Goal: Communication & Community: Answer question/provide support

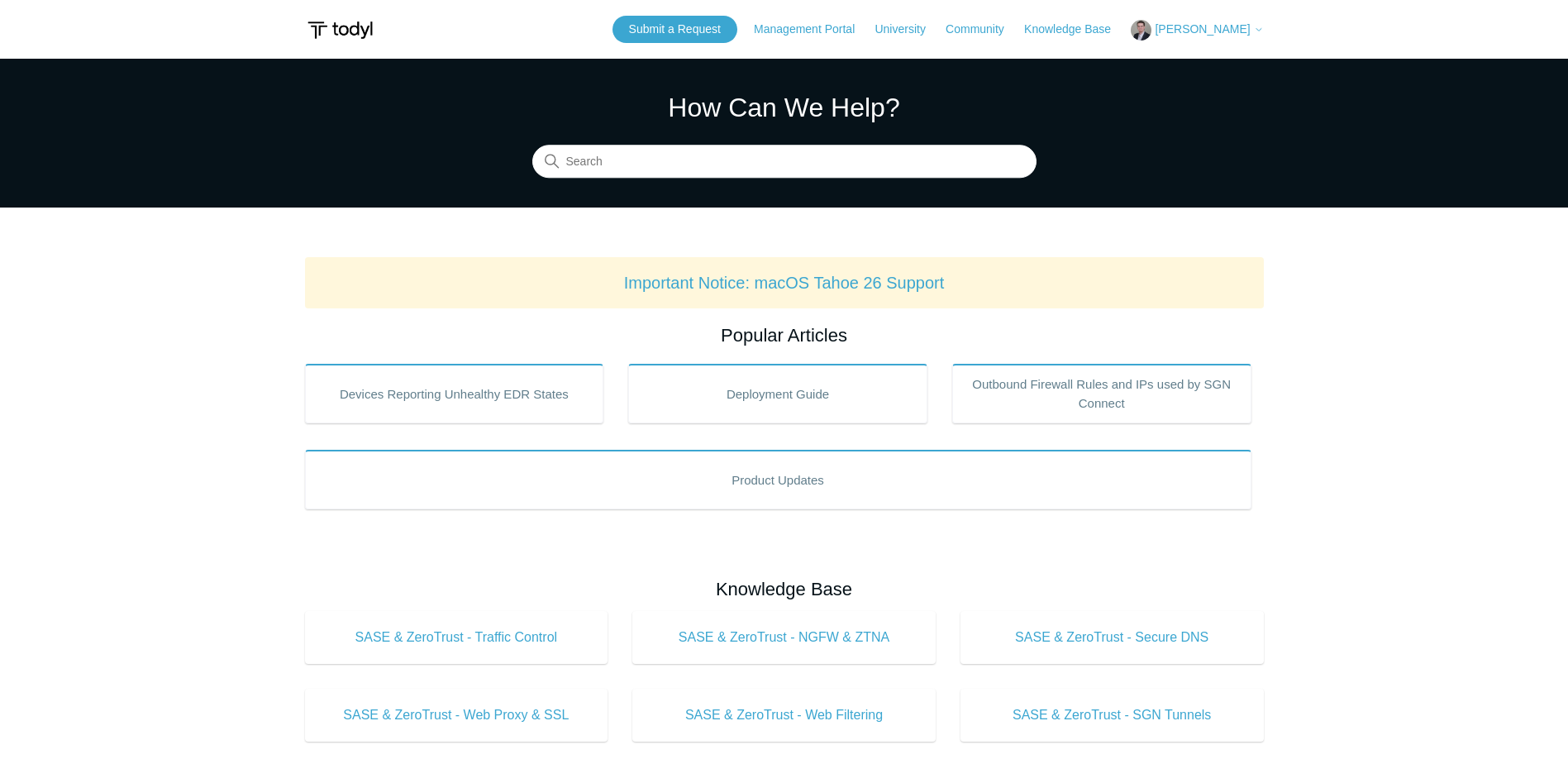
click at [1214, 15] on header "Submit a Request Management Portal University Community Knowledge Base Thomas W…" at bounding box center [784, 29] width 959 height 59
click at [1209, 24] on span "[PERSON_NAME]" at bounding box center [1202, 29] width 95 height 13
click at [1182, 63] on link "My Support Requests" at bounding box center [1211, 64] width 161 height 29
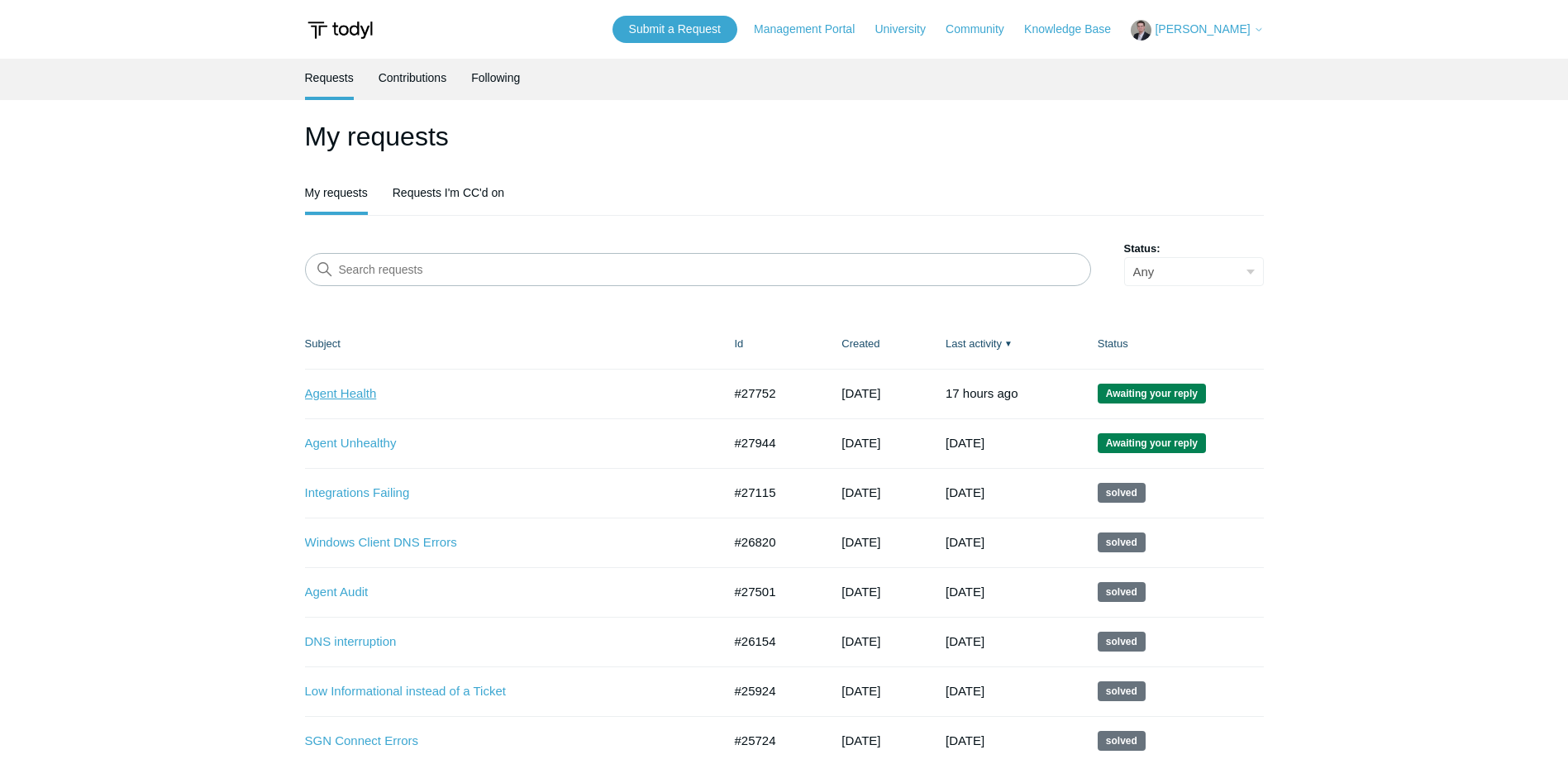
click at [341, 397] on link "Agent Health" at bounding box center [501, 394] width 393 height 19
click at [337, 443] on link "Agent Unhealthy" at bounding box center [501, 443] width 393 height 19
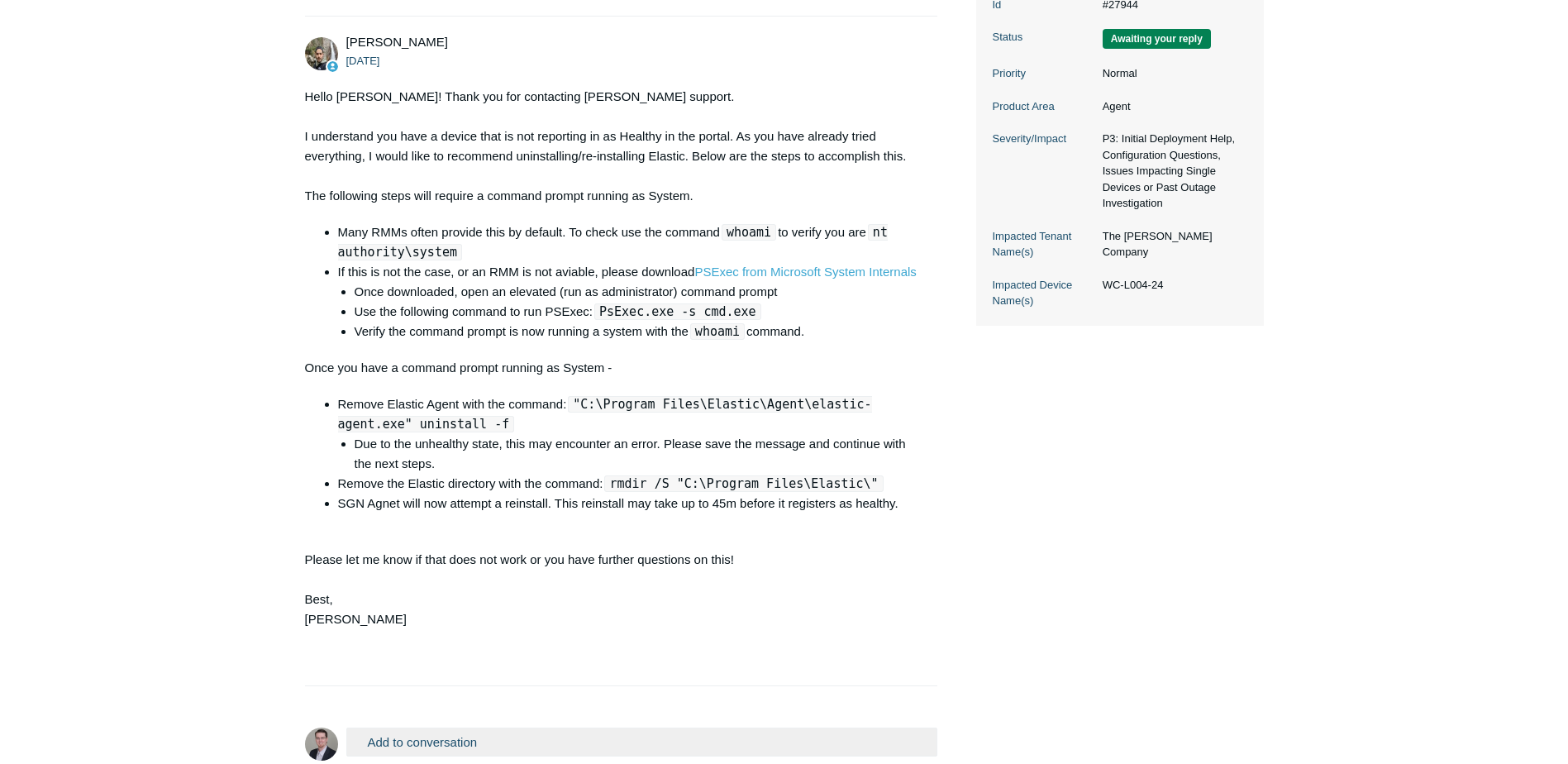
scroll to position [414, 0]
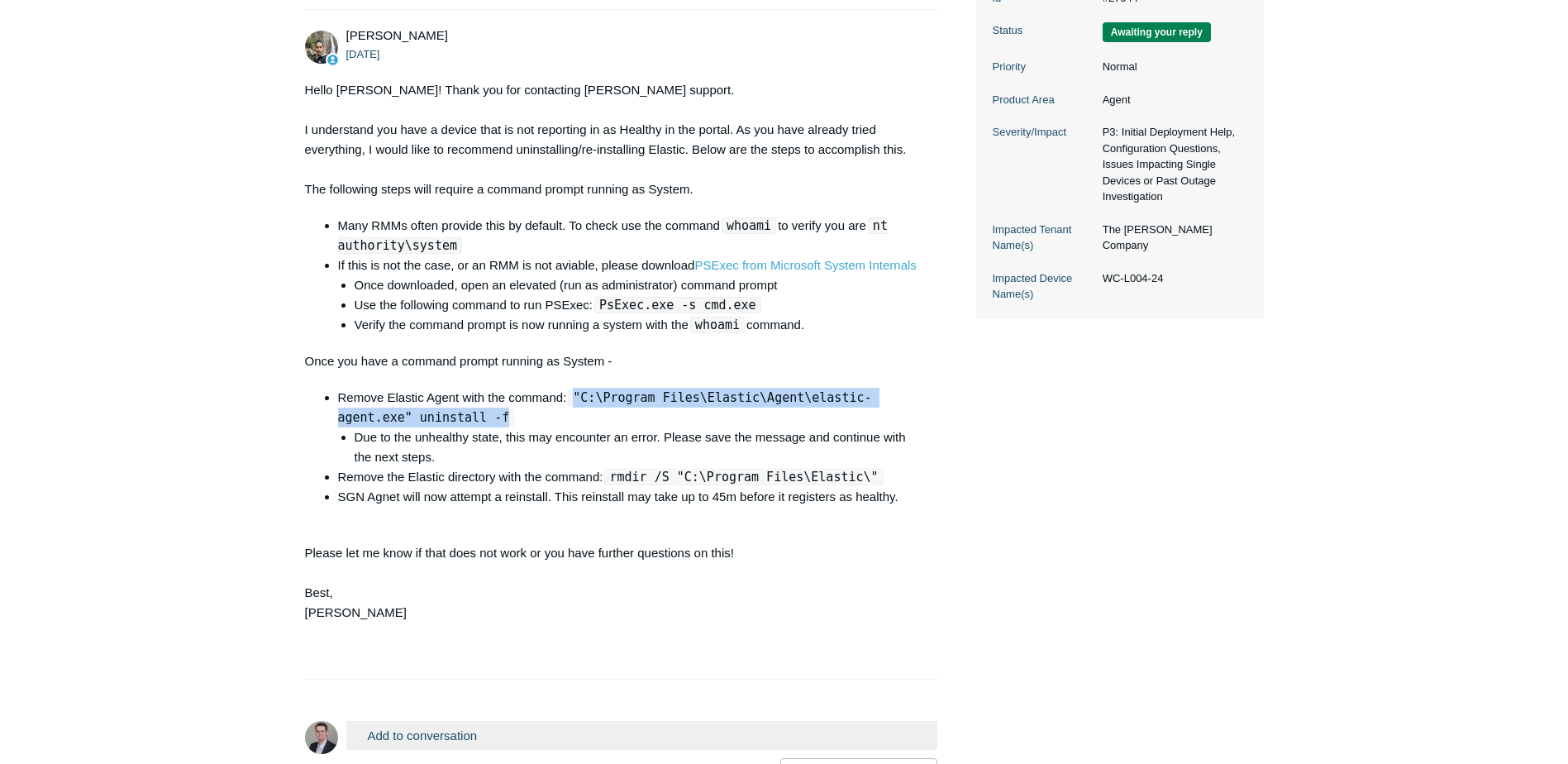
drag, startPoint x: 577, startPoint y: 435, endPoint x: 420, endPoint y: 458, distance: 158.7
click at [420, 426] on code ""C:\Program Files\Elastic\Agent\elastic-agent.exe" uninstall -f" at bounding box center [605, 407] width 534 height 36
copy code ""C:\Program Files\Elastic\Agent\elastic-agent.exe" uninstall -f"
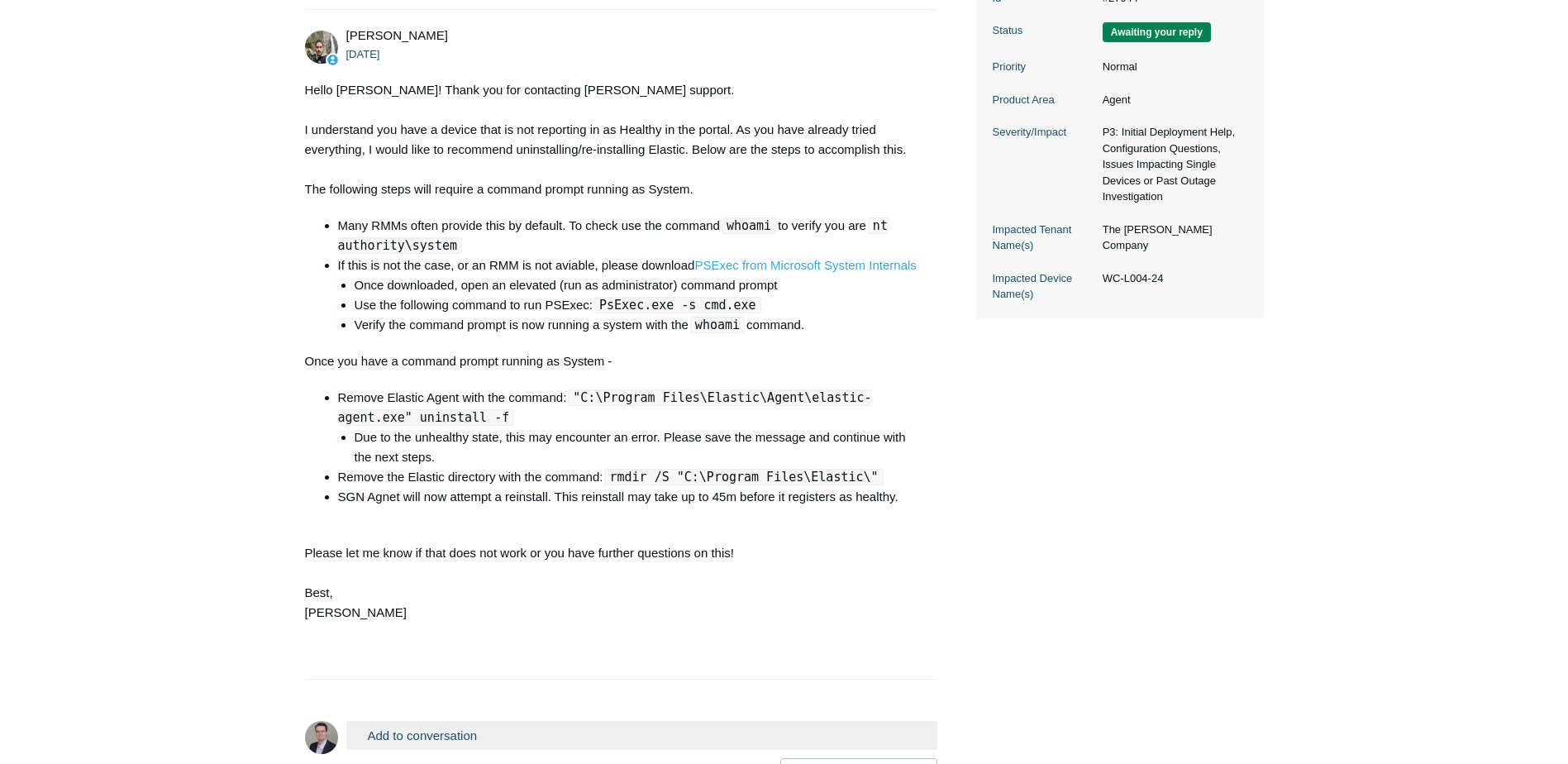
click at [638, 485] on code "rmdir /S "C:\Program Files\Elastic\"" at bounding box center [743, 477] width 279 height 17
drag, startPoint x: 613, startPoint y: 517, endPoint x: 881, endPoint y: 509, distance: 268.1
click at [881, 487] on li "Remove the Elastic directory with the command: rmdir /S "C:\Program Files\Elast…" at bounding box center [630, 477] width 583 height 20
copy code "rmdir /S "C:\Program Files\Elastic\""
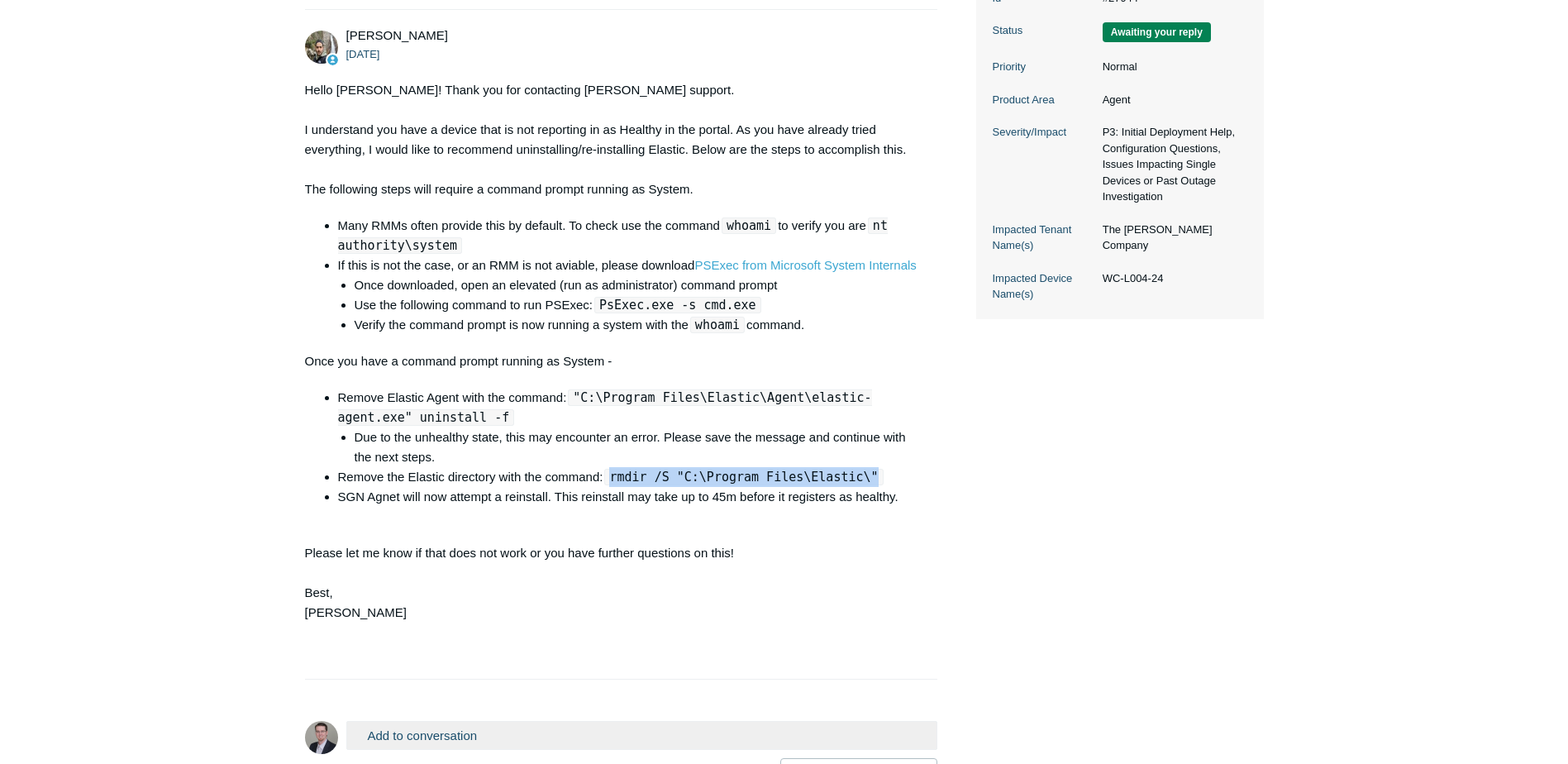
click at [957, 655] on div "Thomas Webb 3 days ago I have tried everything, but cannot get the agent health…" at bounding box center [784, 308] width 959 height 966
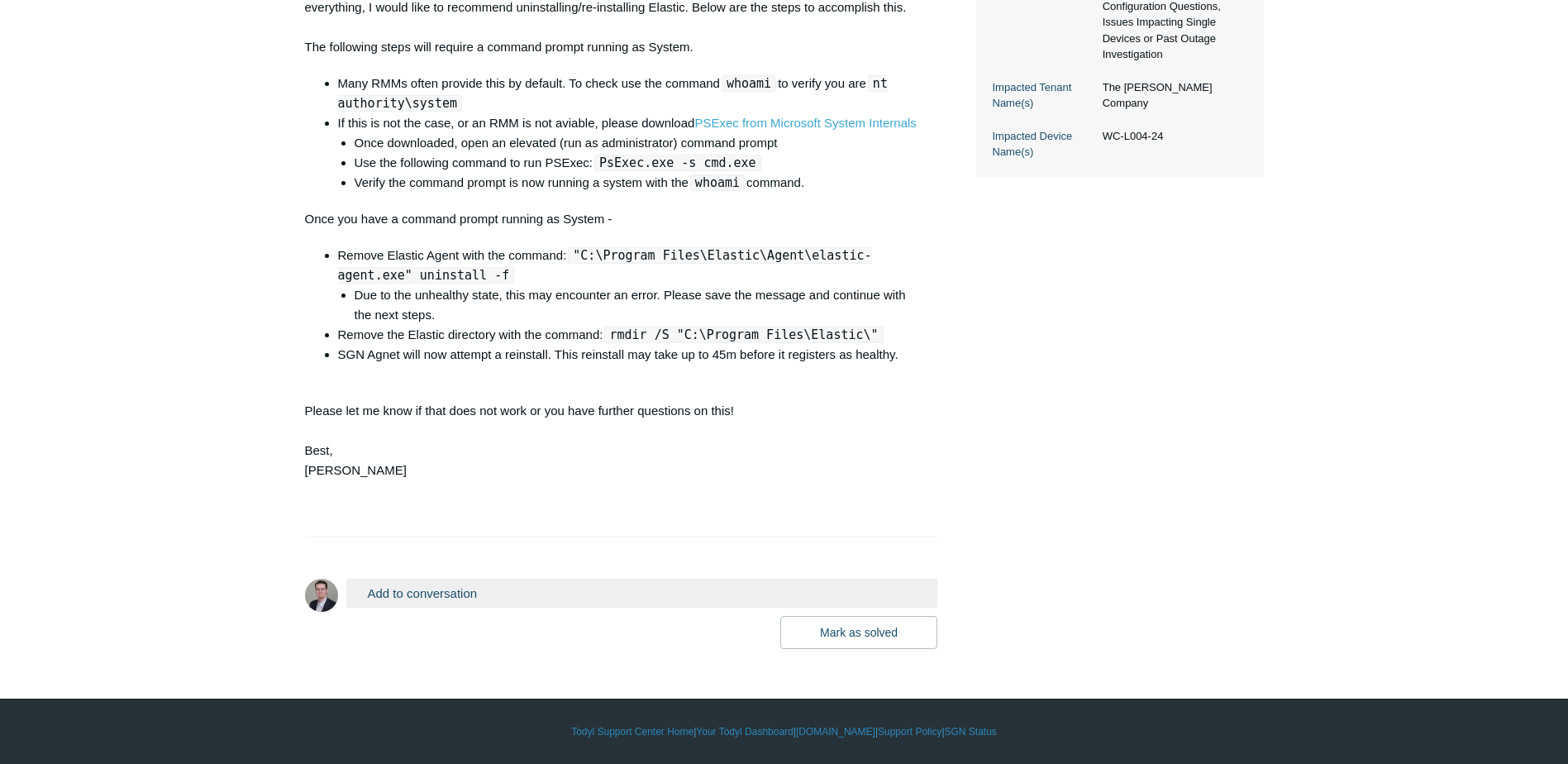
scroll to position [0, 0]
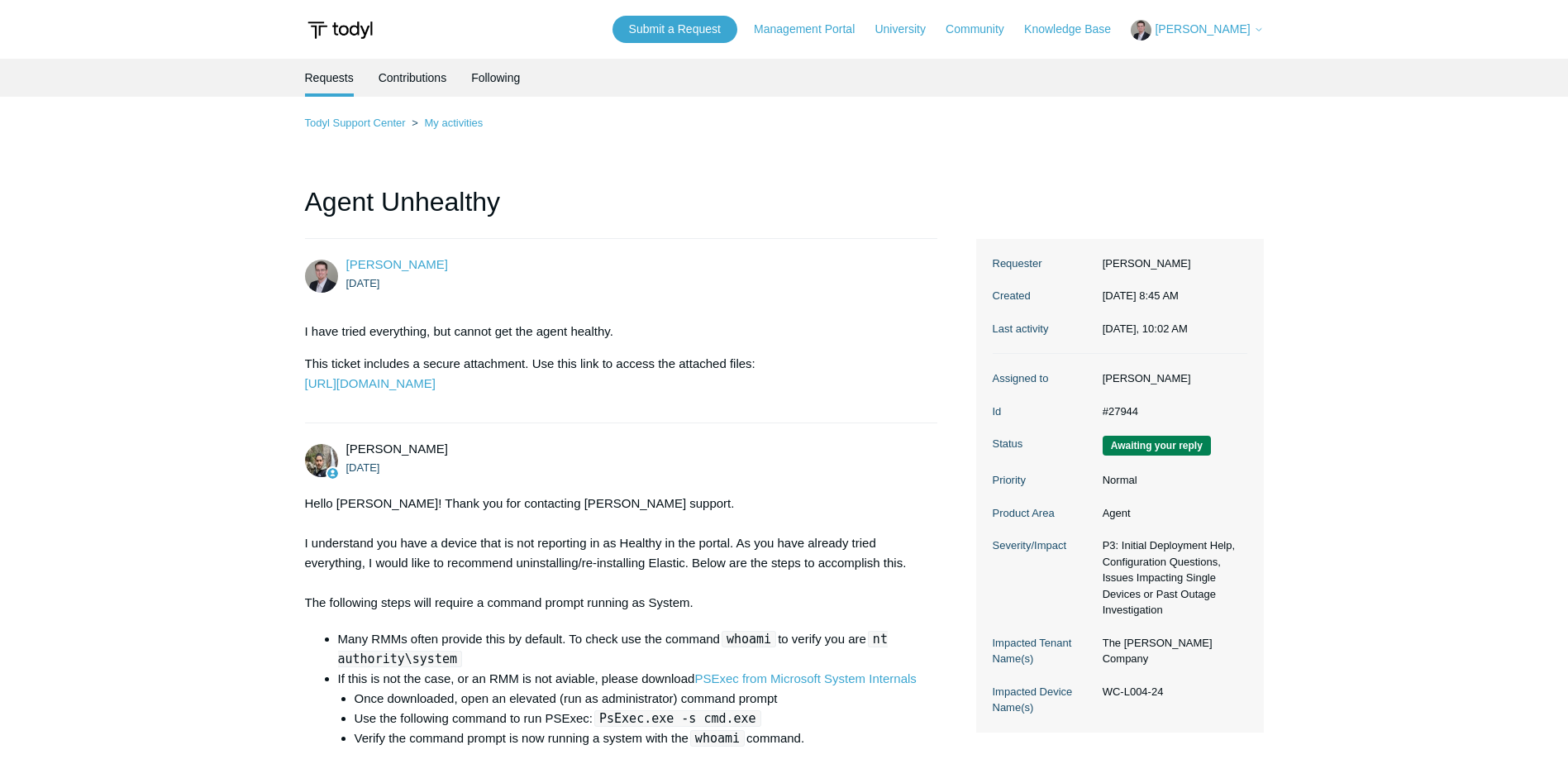
click at [1212, 23] on span "[PERSON_NAME]" at bounding box center [1202, 29] width 95 height 13
click at [1188, 68] on link "My Support Requests" at bounding box center [1211, 64] width 161 height 29
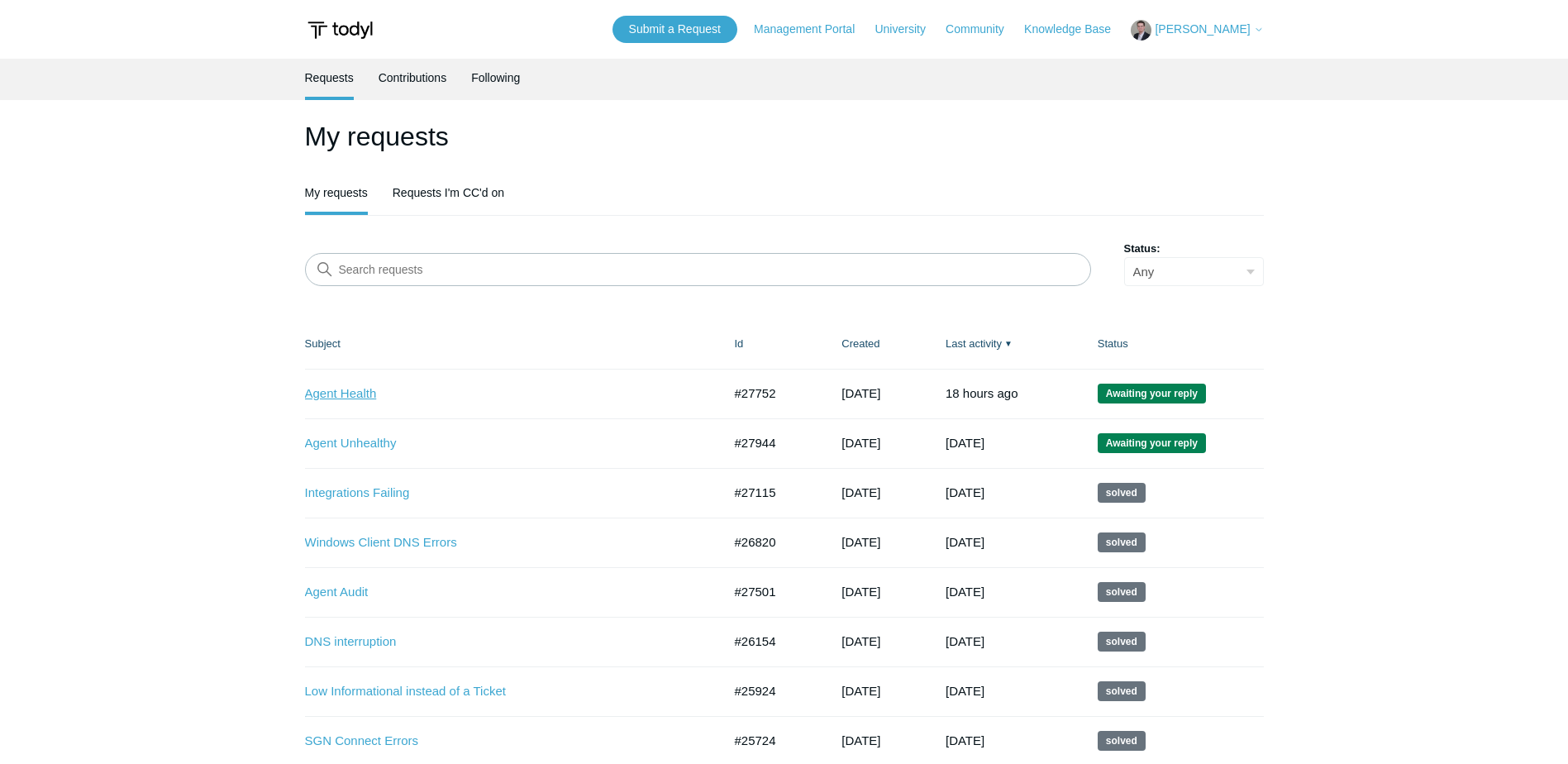
click at [323, 386] on link "Agent Health" at bounding box center [501, 394] width 393 height 19
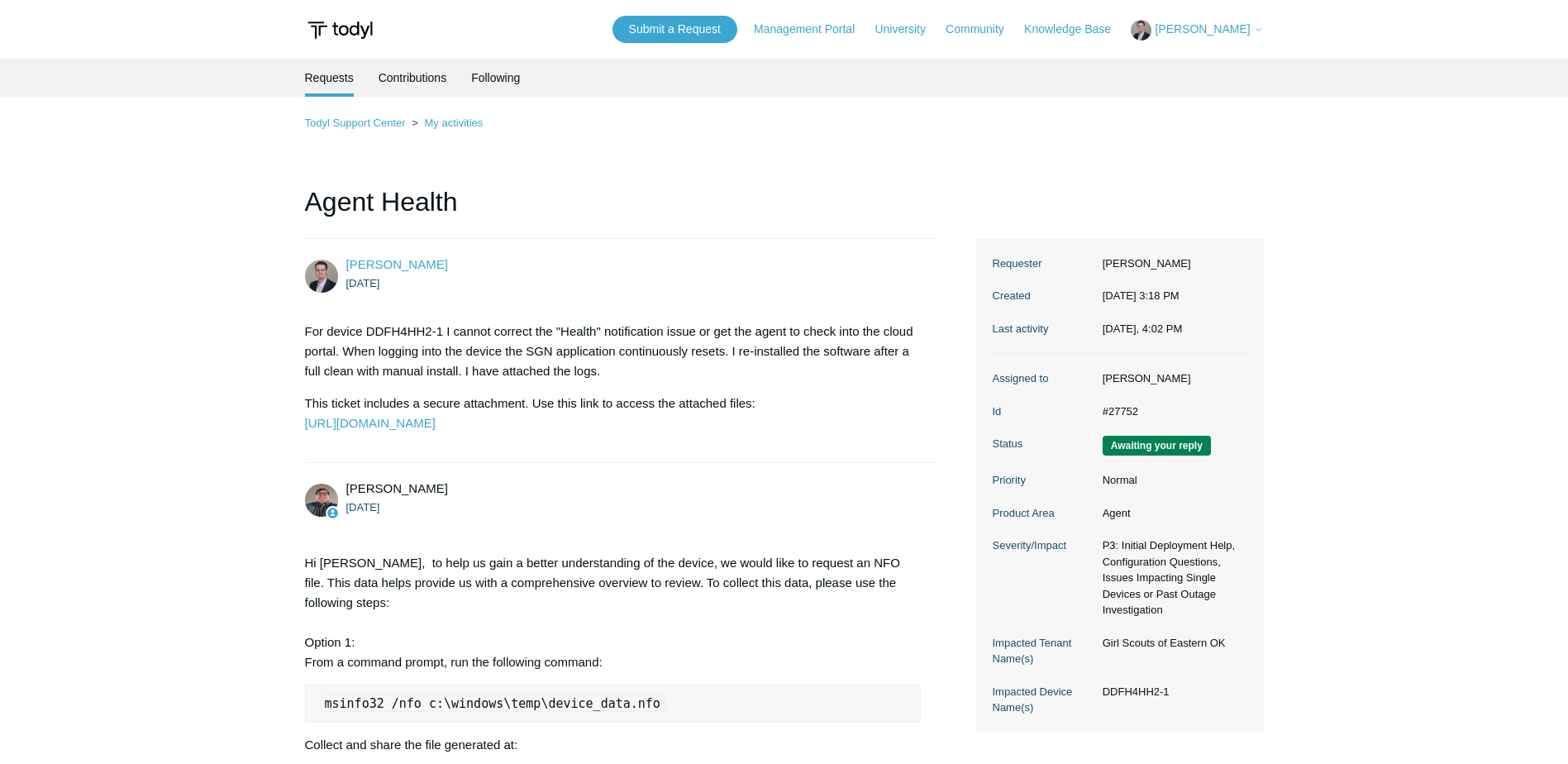
click at [402, 328] on p "For device DDFH4HH2-1 I cannot correct the "Health" notification issue or get t…" at bounding box center [613, 351] width 617 height 59
copy p "DDFH4HH2"
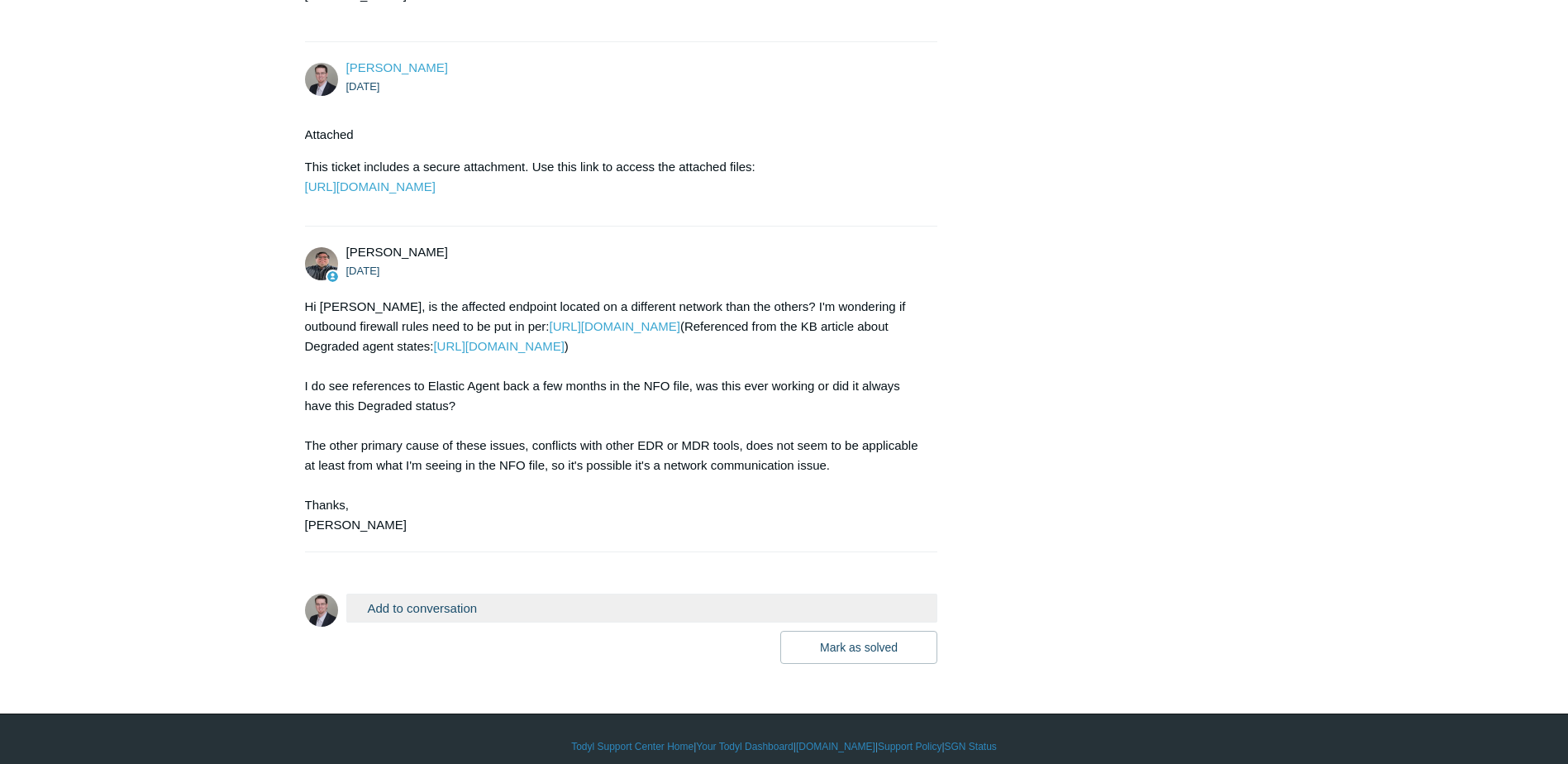
scroll to position [1158, 0]
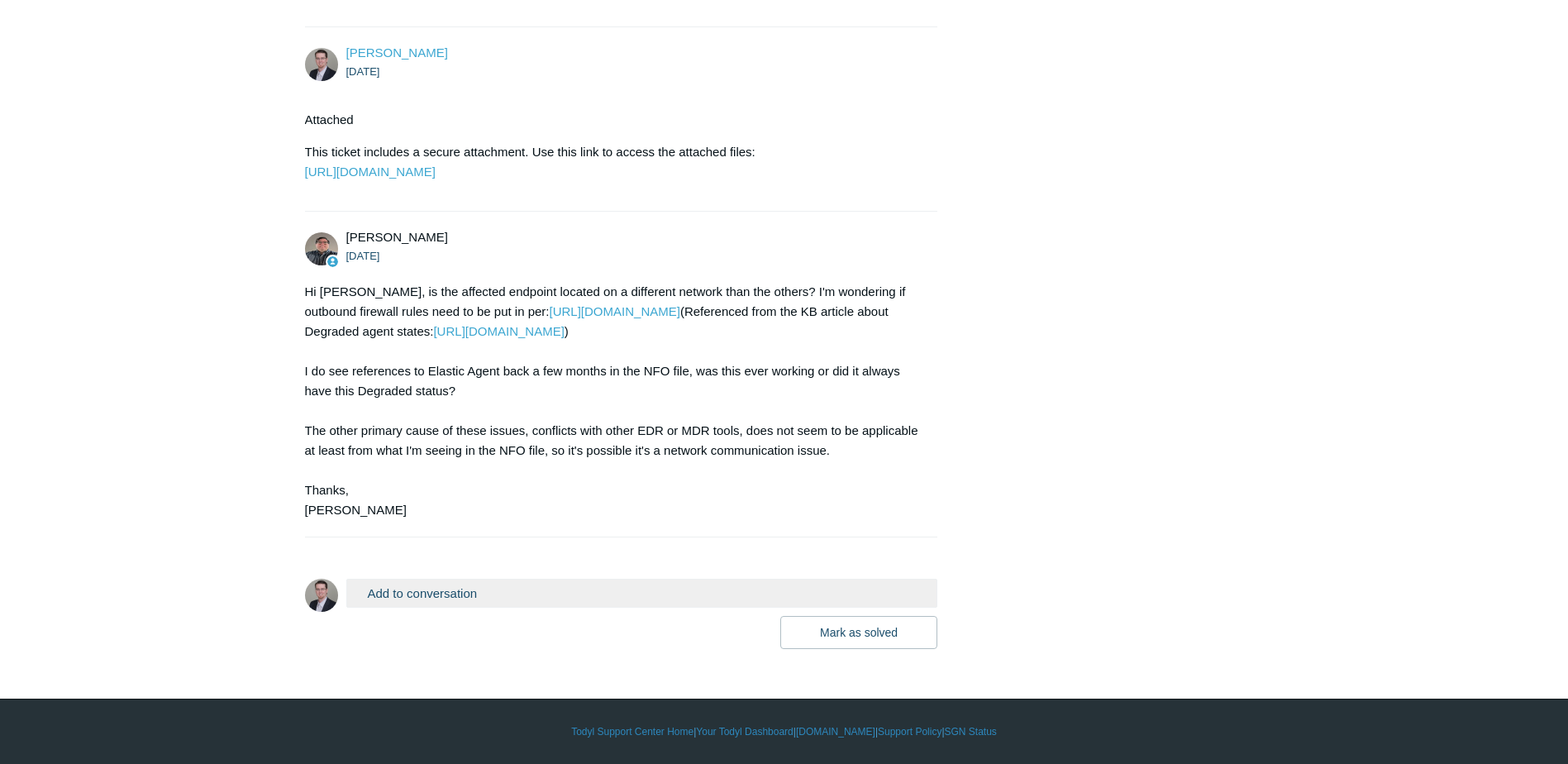
click at [461, 590] on button "Add to conversation" at bounding box center [642, 593] width 592 height 29
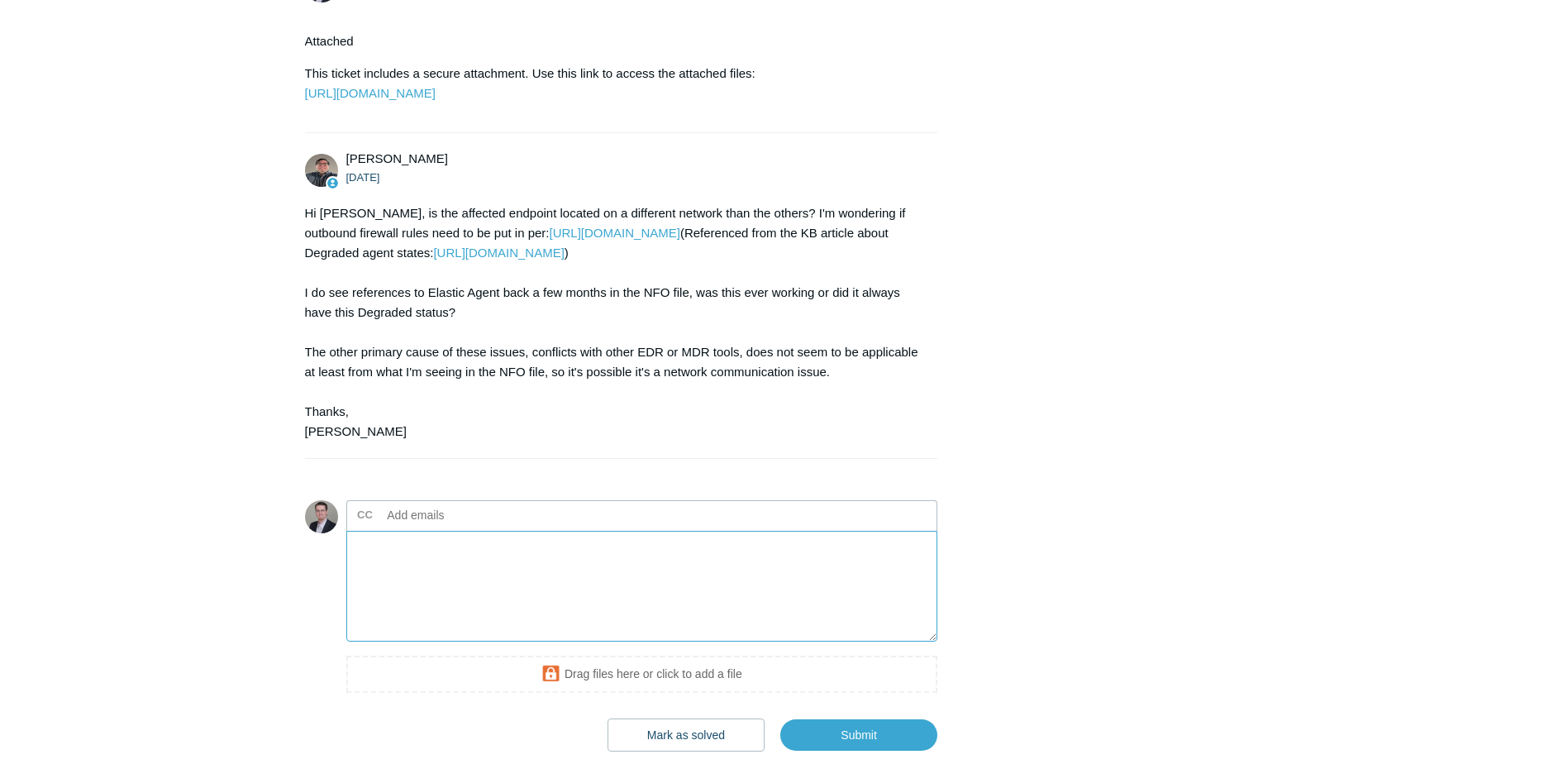
click at [372, 633] on textarea "Add your reply" at bounding box center [642, 586] width 592 height 112
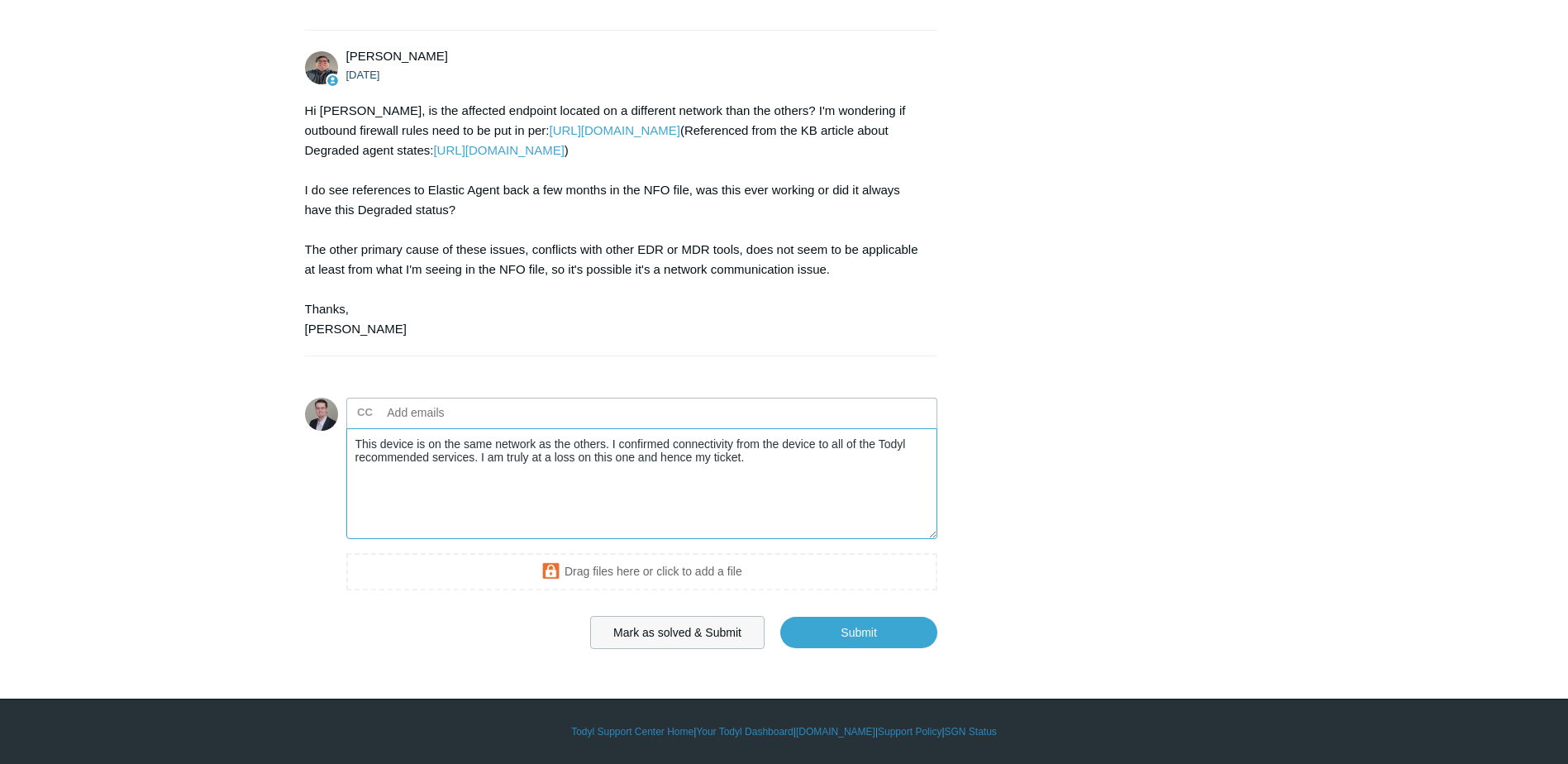
scroll to position [1339, 0]
click at [660, 461] on textarea "This device is on the same network as the others. I confirmed connectivity from…" at bounding box center [642, 484] width 592 height 112
type textarea "This device is on the same network as the others. I confirmed connectivity from…"
click at [857, 628] on input "Submit" at bounding box center [858, 633] width 157 height 33
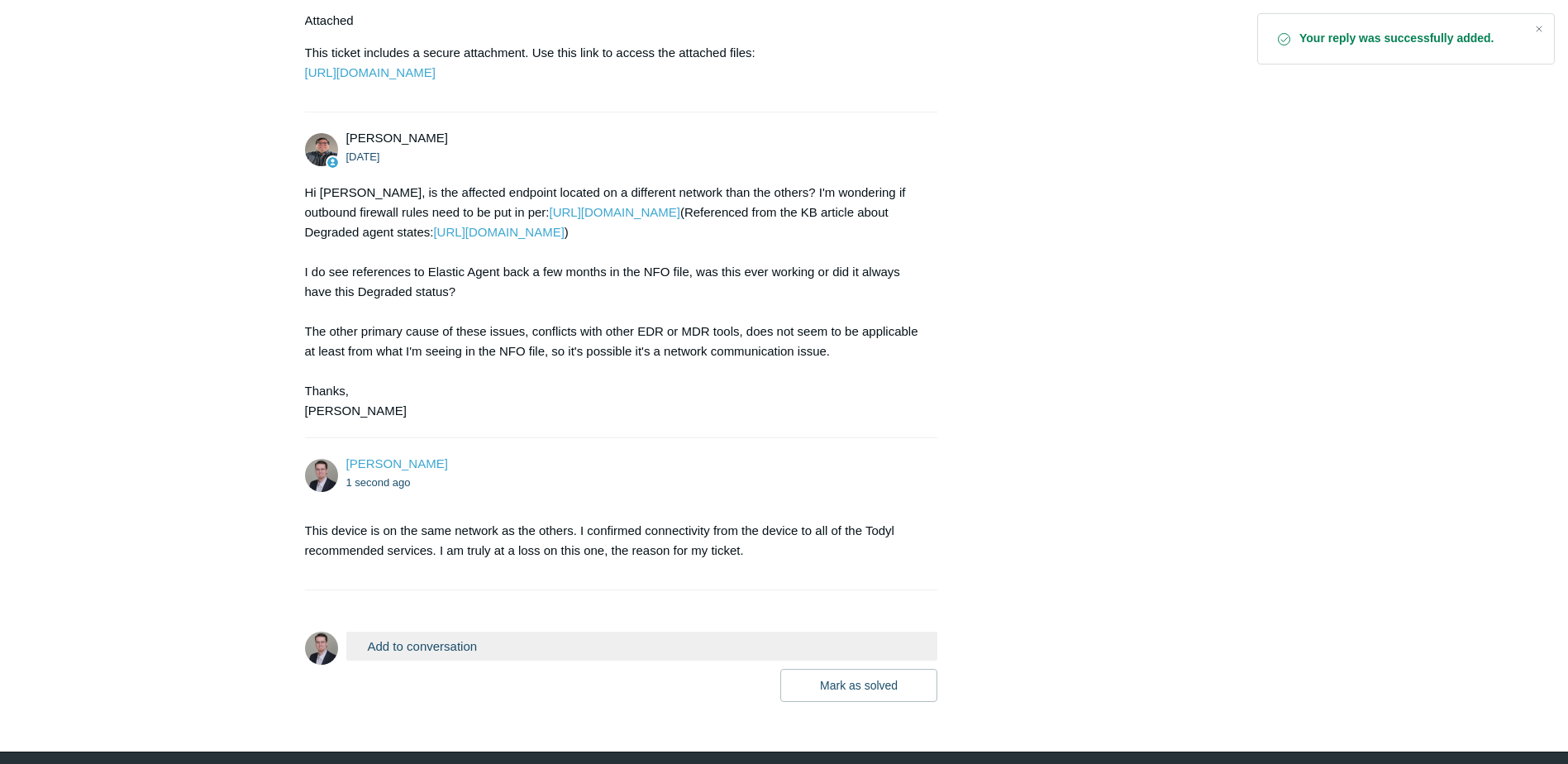
scroll to position [1311, 0]
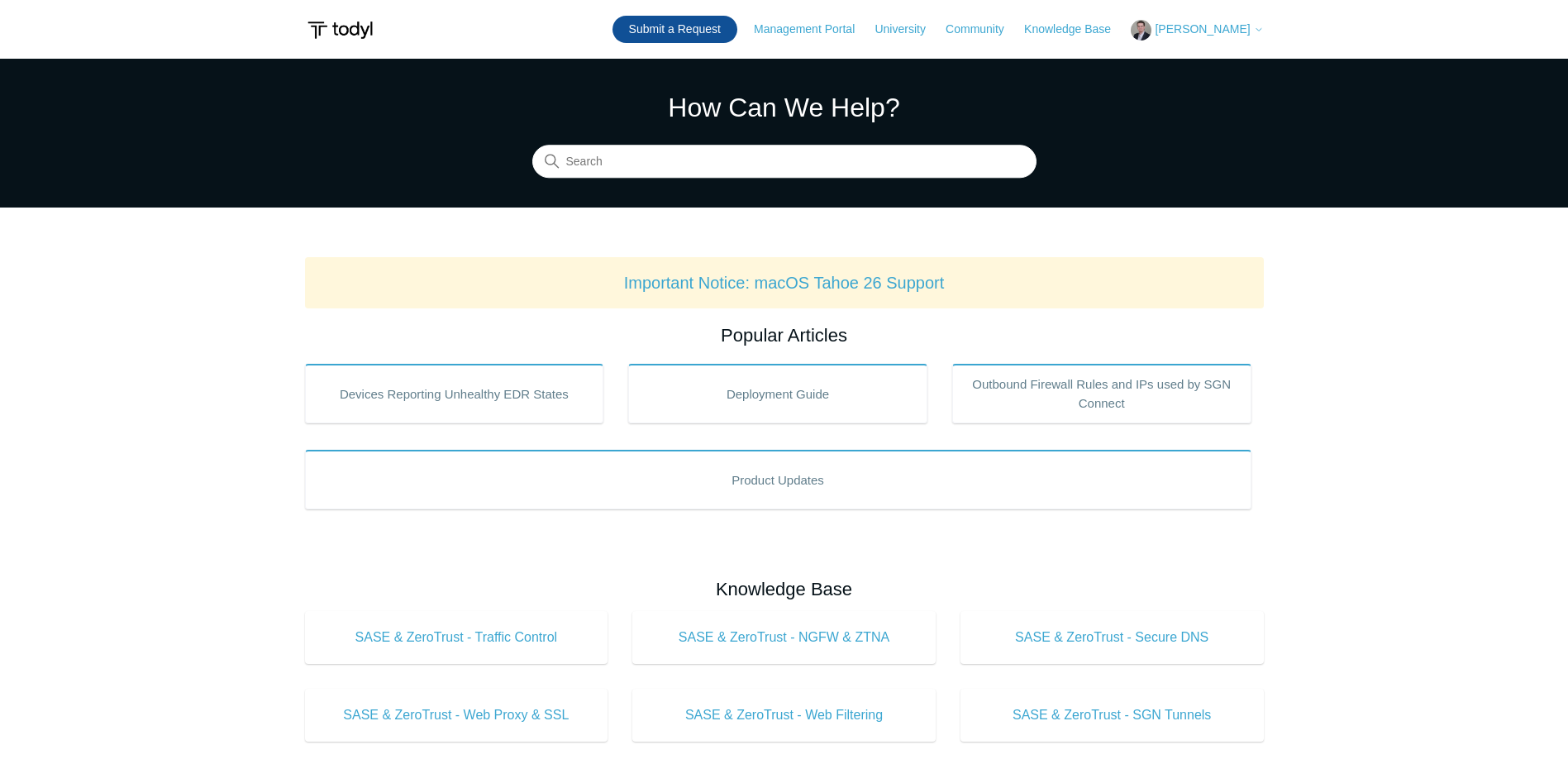
click at [712, 34] on link "Submit a Request" at bounding box center [674, 29] width 124 height 27
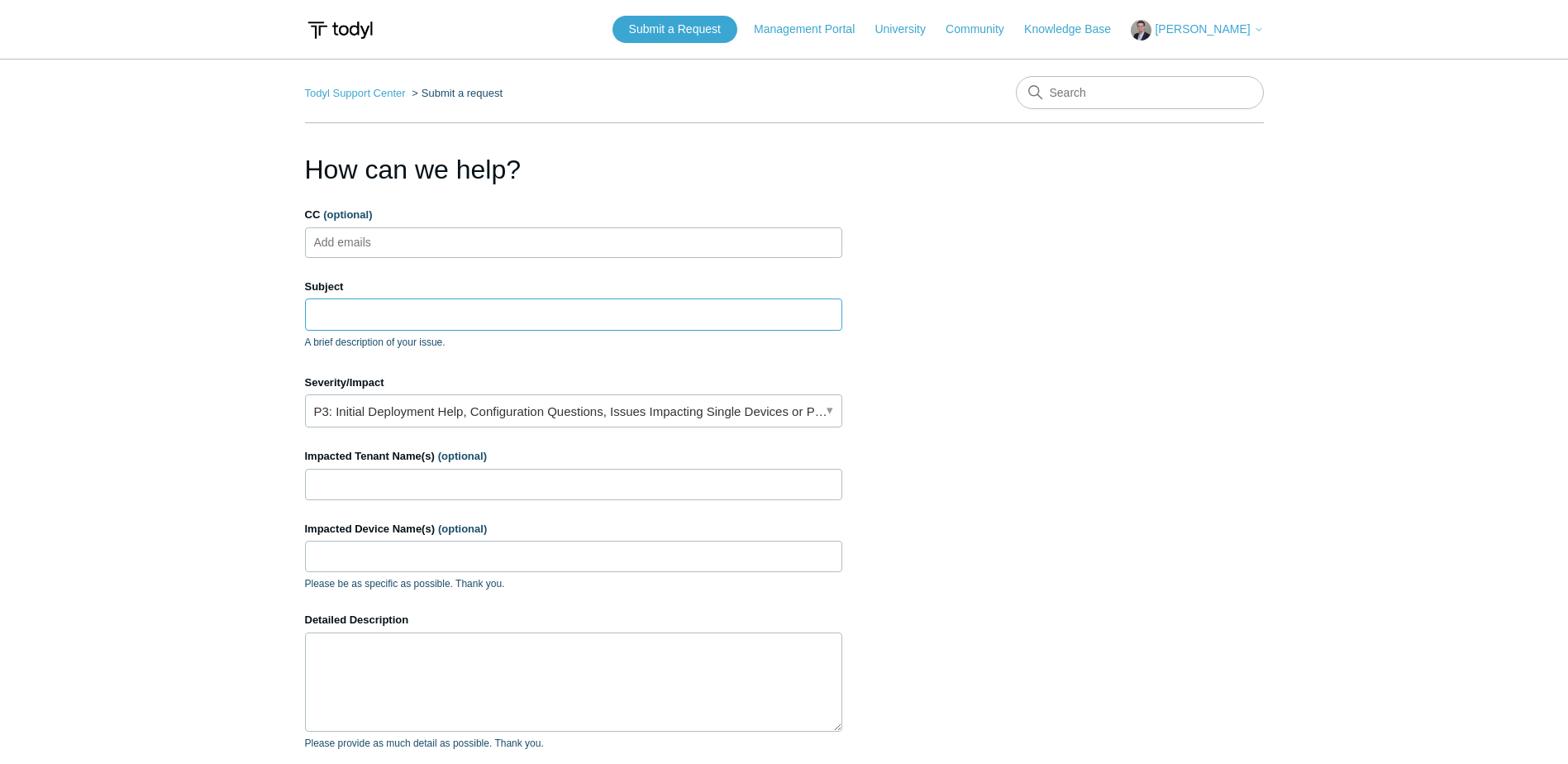
click at [386, 316] on input "Subject" at bounding box center [573, 314] width 537 height 32
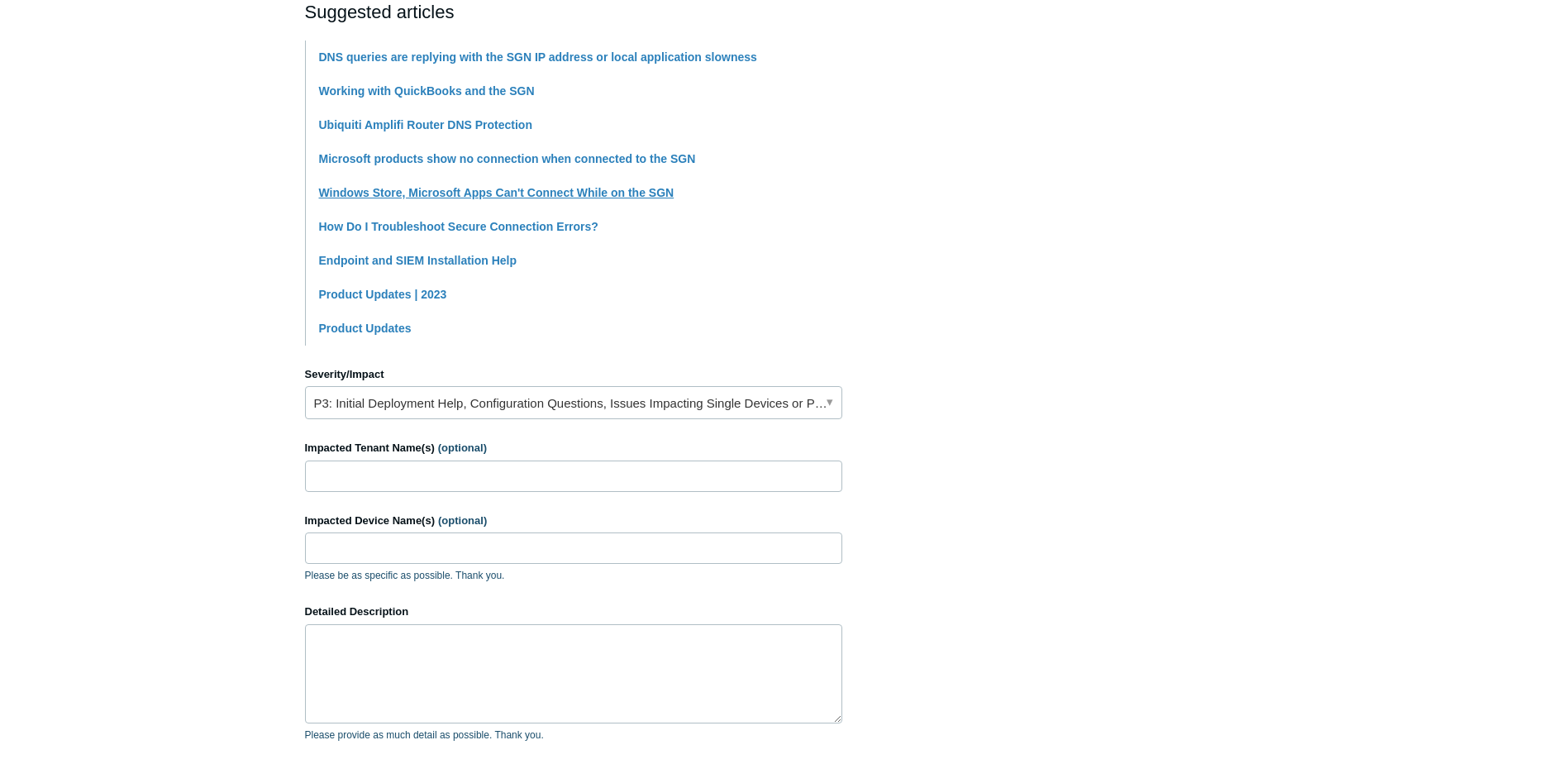
scroll to position [414, 0]
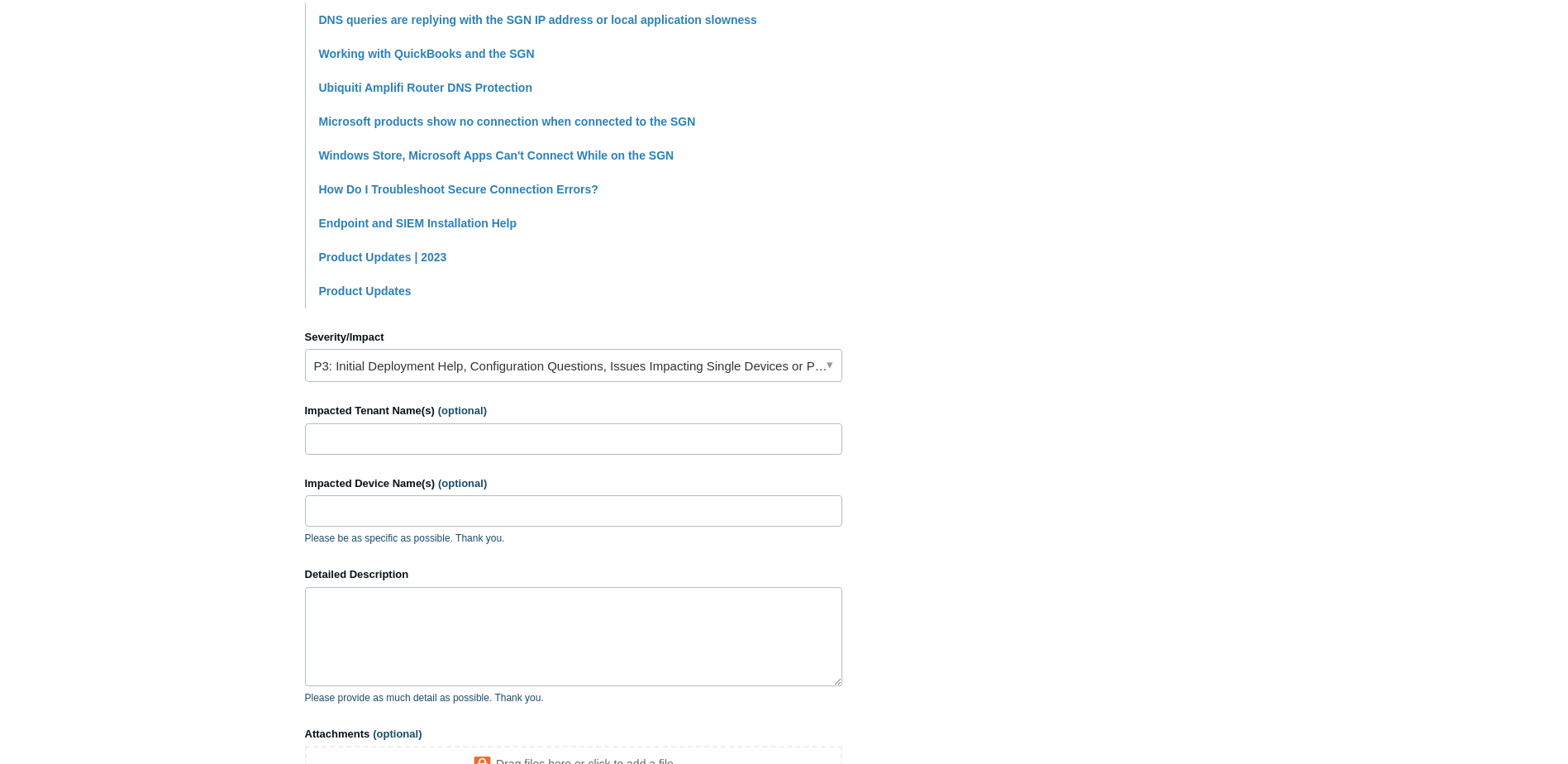
type input "DNS causing sloness"
click at [393, 442] on input "Impacted Tenant Name(s) (optional)" at bounding box center [573, 440] width 537 height 32
type input "[PERSON_NAME]"
click at [425, 506] on input "Impacted Device Name(s) (optional)" at bounding box center [573, 511] width 537 height 32
click at [370, 518] on input "Impacted Device Name(s) (optional)" at bounding box center [573, 511] width 537 height 32
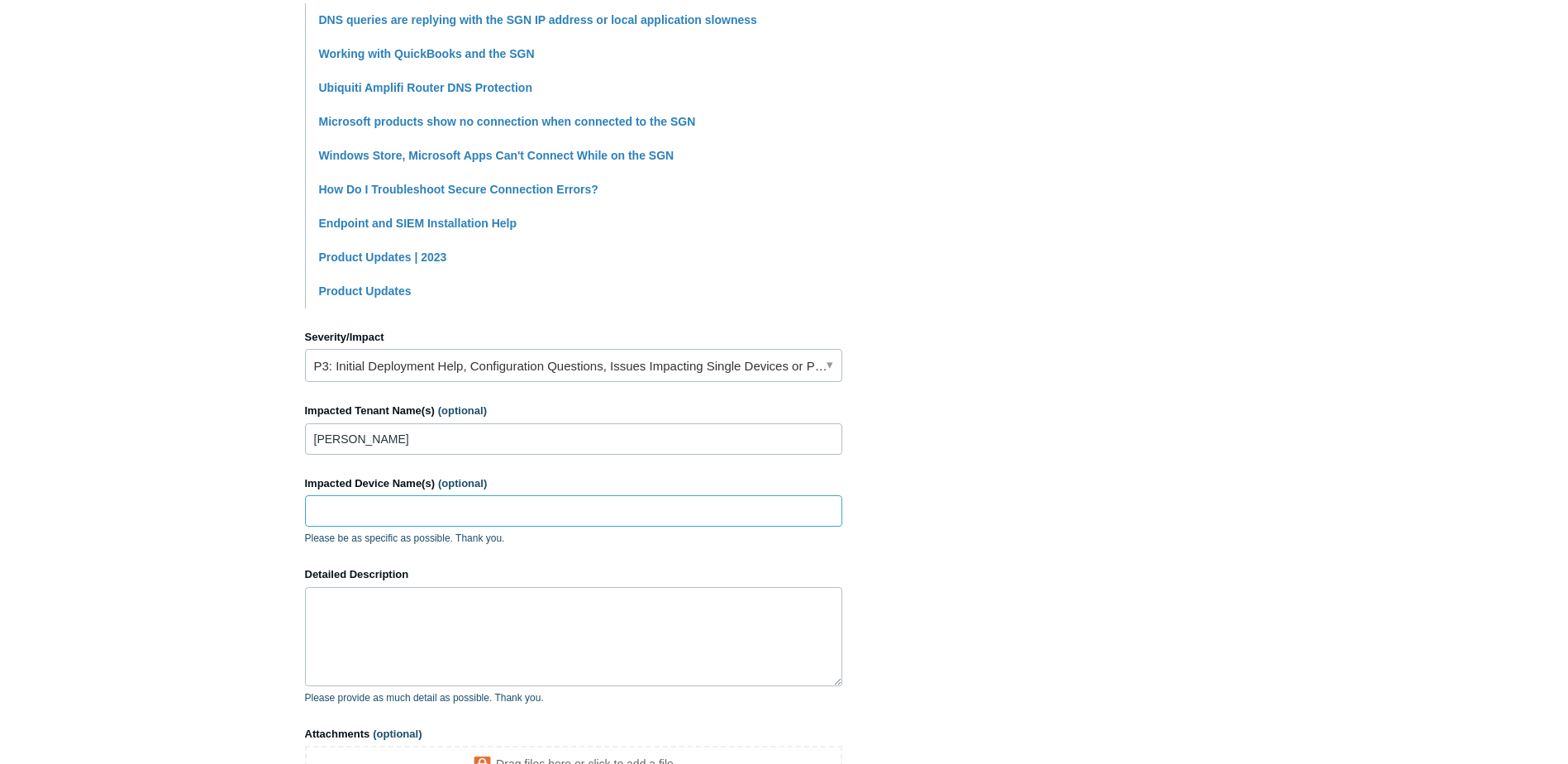
paste input "LLHC-24-L003"
type input "LLHC-24-L003"
click at [395, 626] on textarea "Detailed Description" at bounding box center [573, 637] width 537 height 99
click at [837, 629] on textarea "Excluded the device and their primary LOB Web application started performing as…" at bounding box center [573, 637] width 537 height 99
paste textarea "lauralynns.clearcareonline.com"
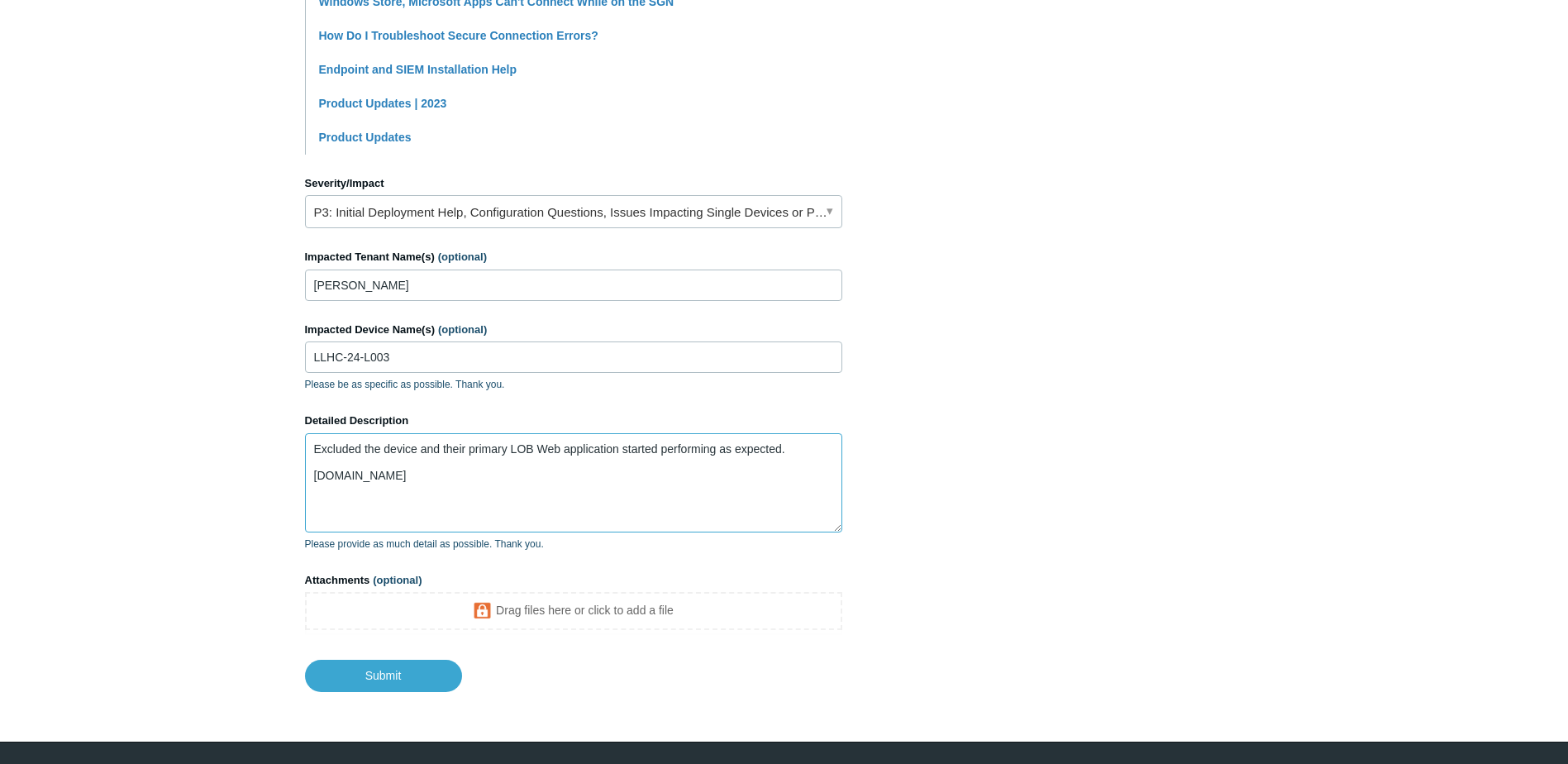
scroll to position [611, 0]
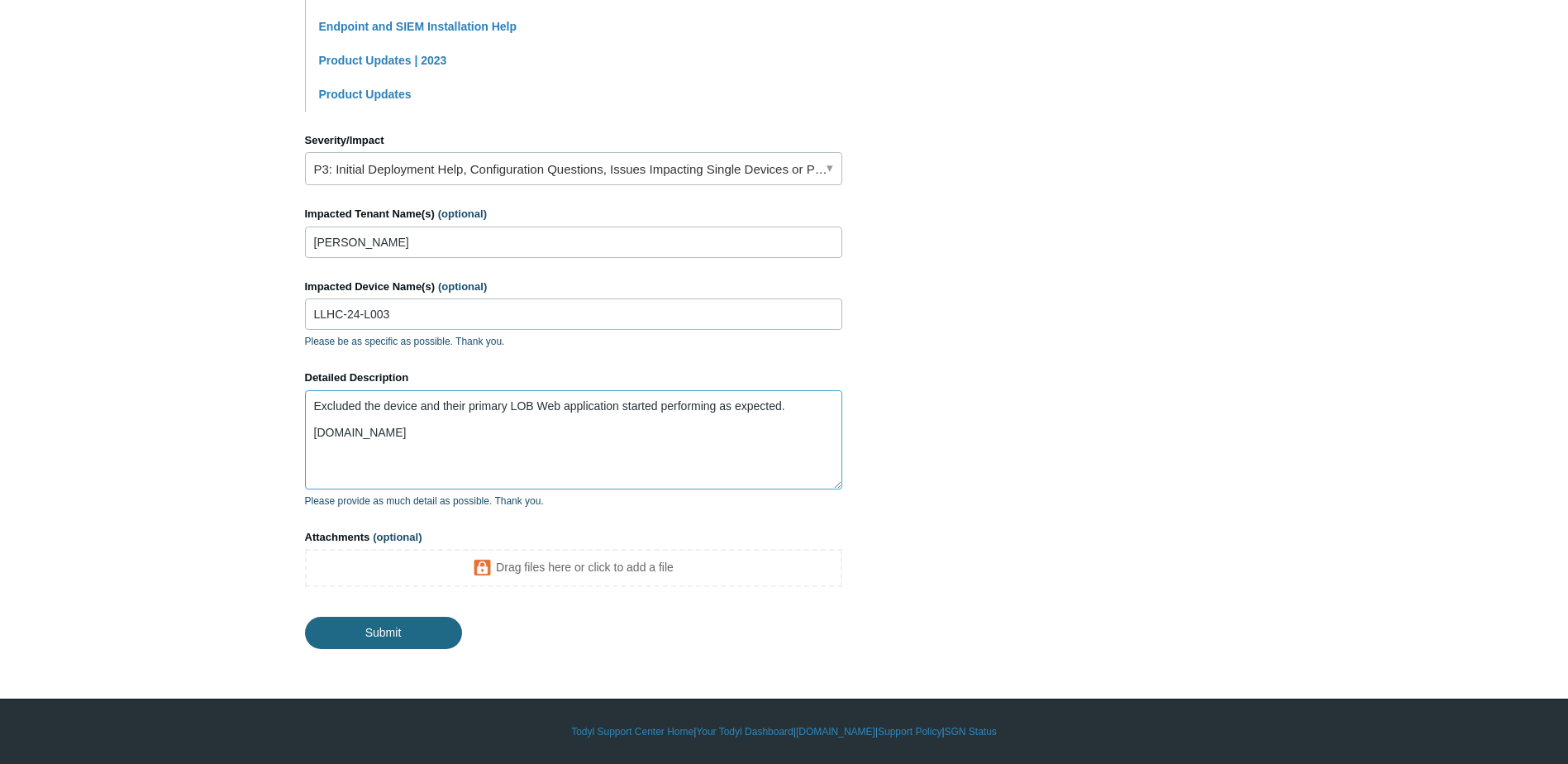
type textarea "Excluded the device and their primary LOB Web application started performing as…"
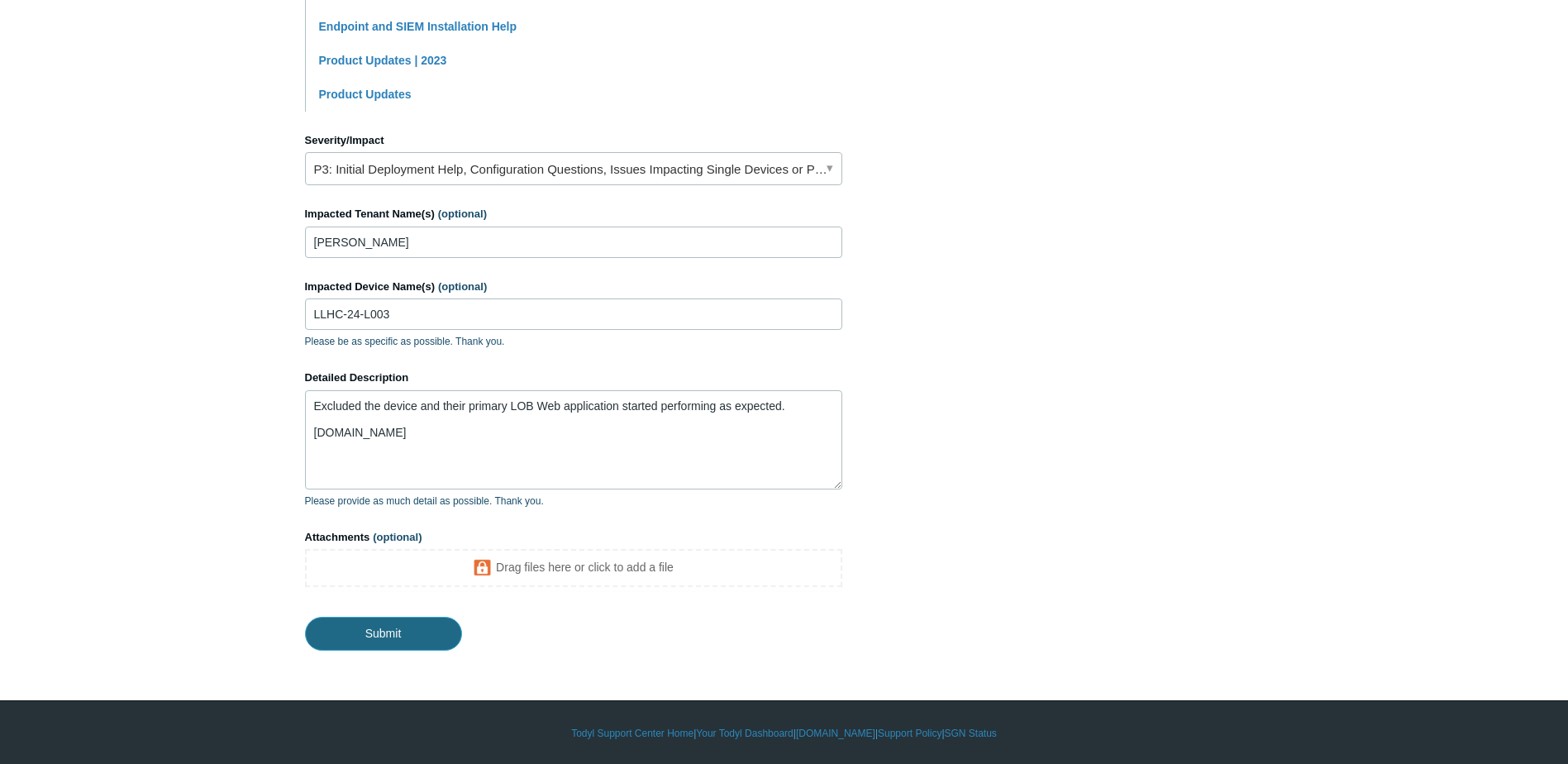
click at [388, 634] on input "Submit" at bounding box center [383, 634] width 157 height 33
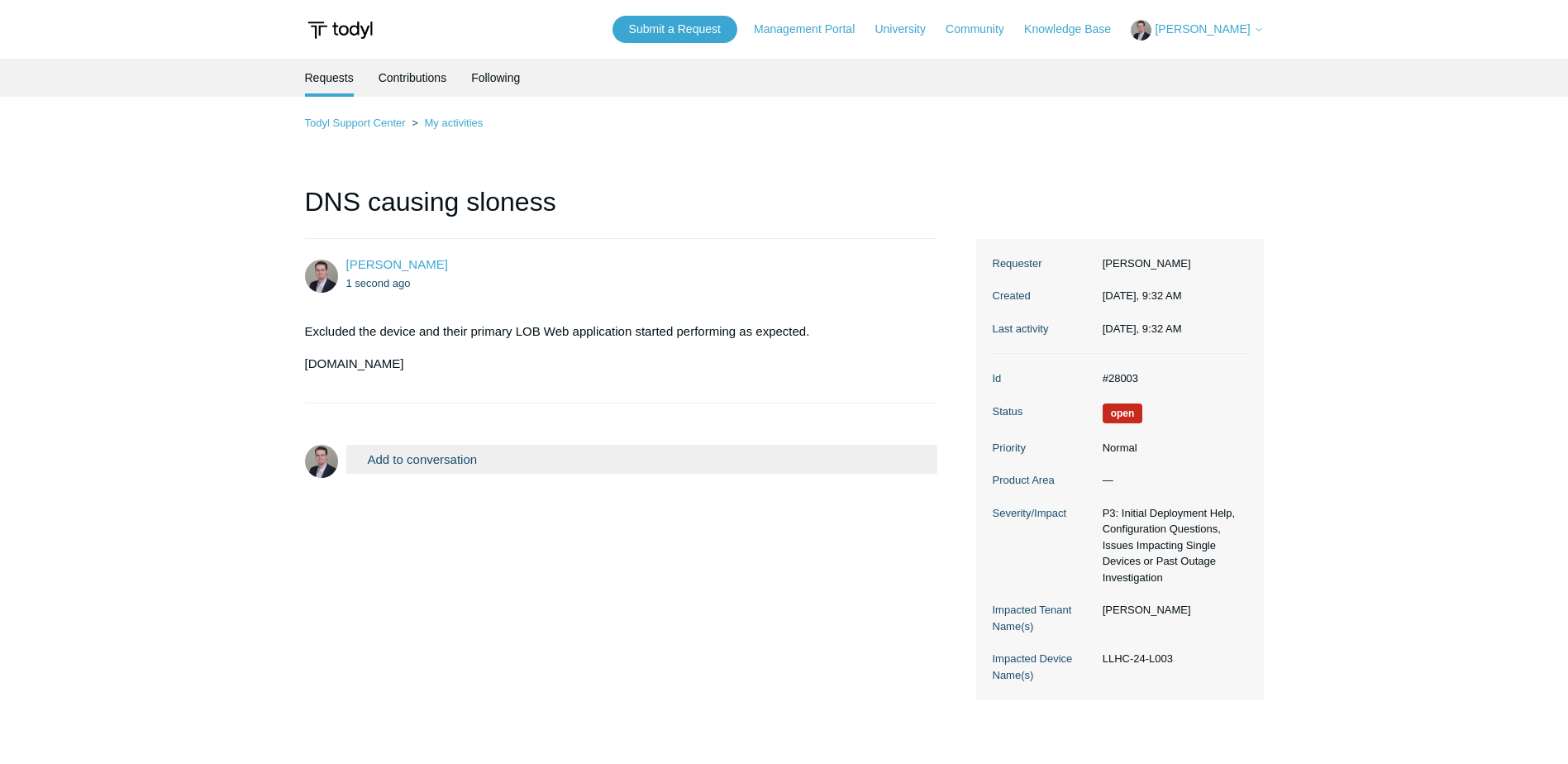
click at [1209, 30] on span "[PERSON_NAME]" at bounding box center [1202, 29] width 95 height 13
click at [1200, 64] on link "My Support Requests" at bounding box center [1211, 64] width 161 height 29
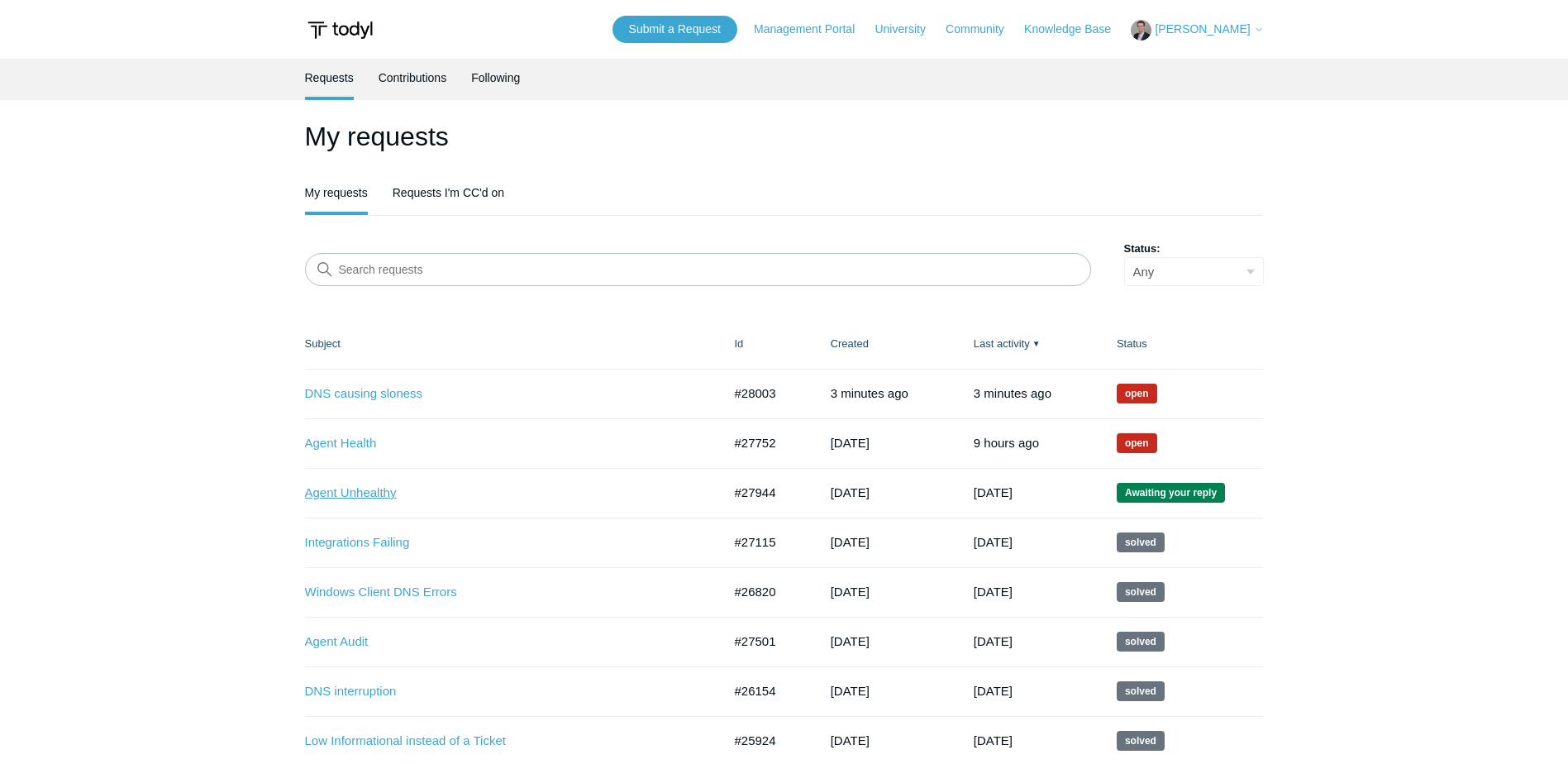
click at [333, 487] on link "Agent Unhealthy" at bounding box center [501, 493] width 393 height 19
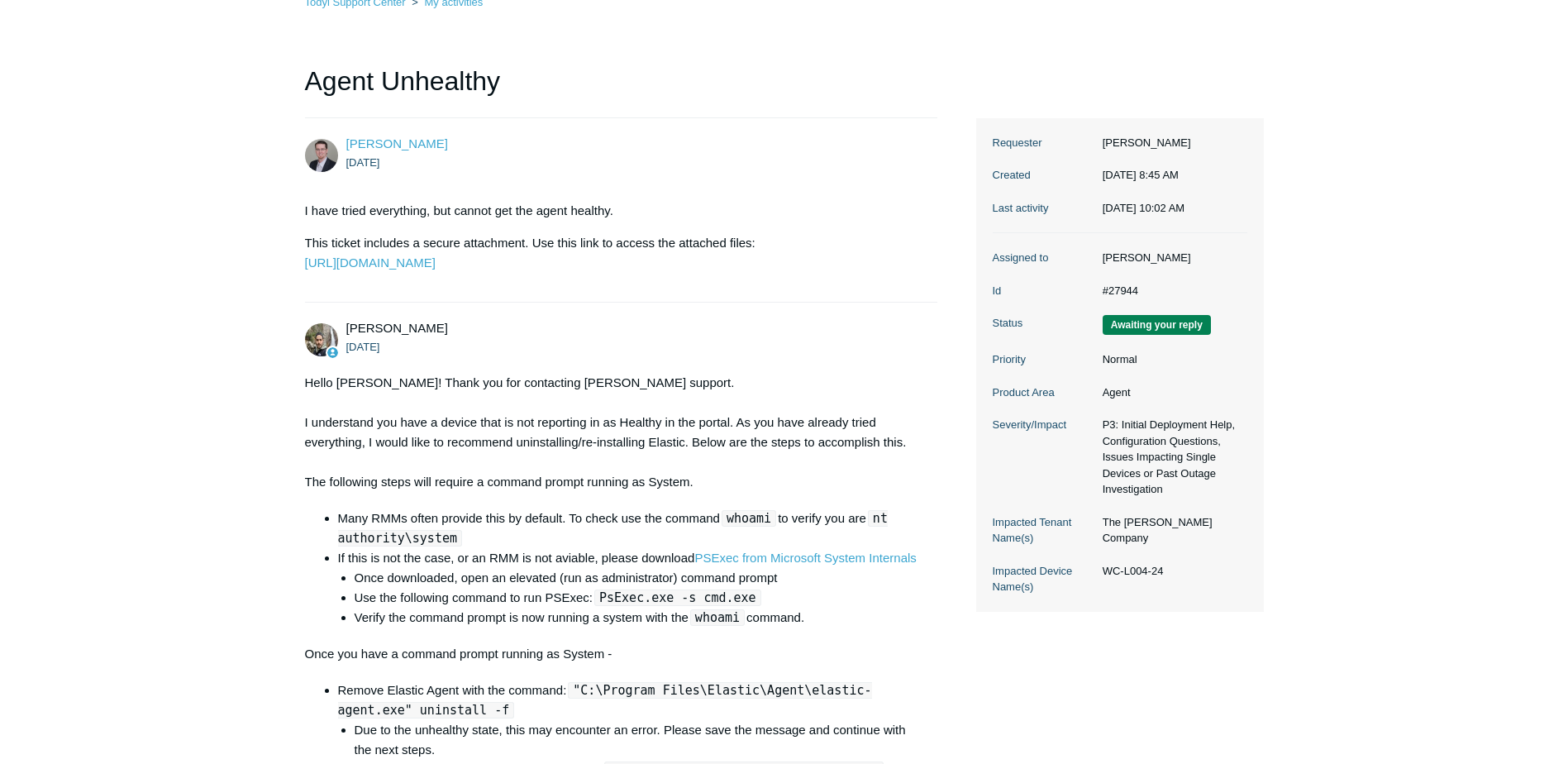
scroll to position [165, 0]
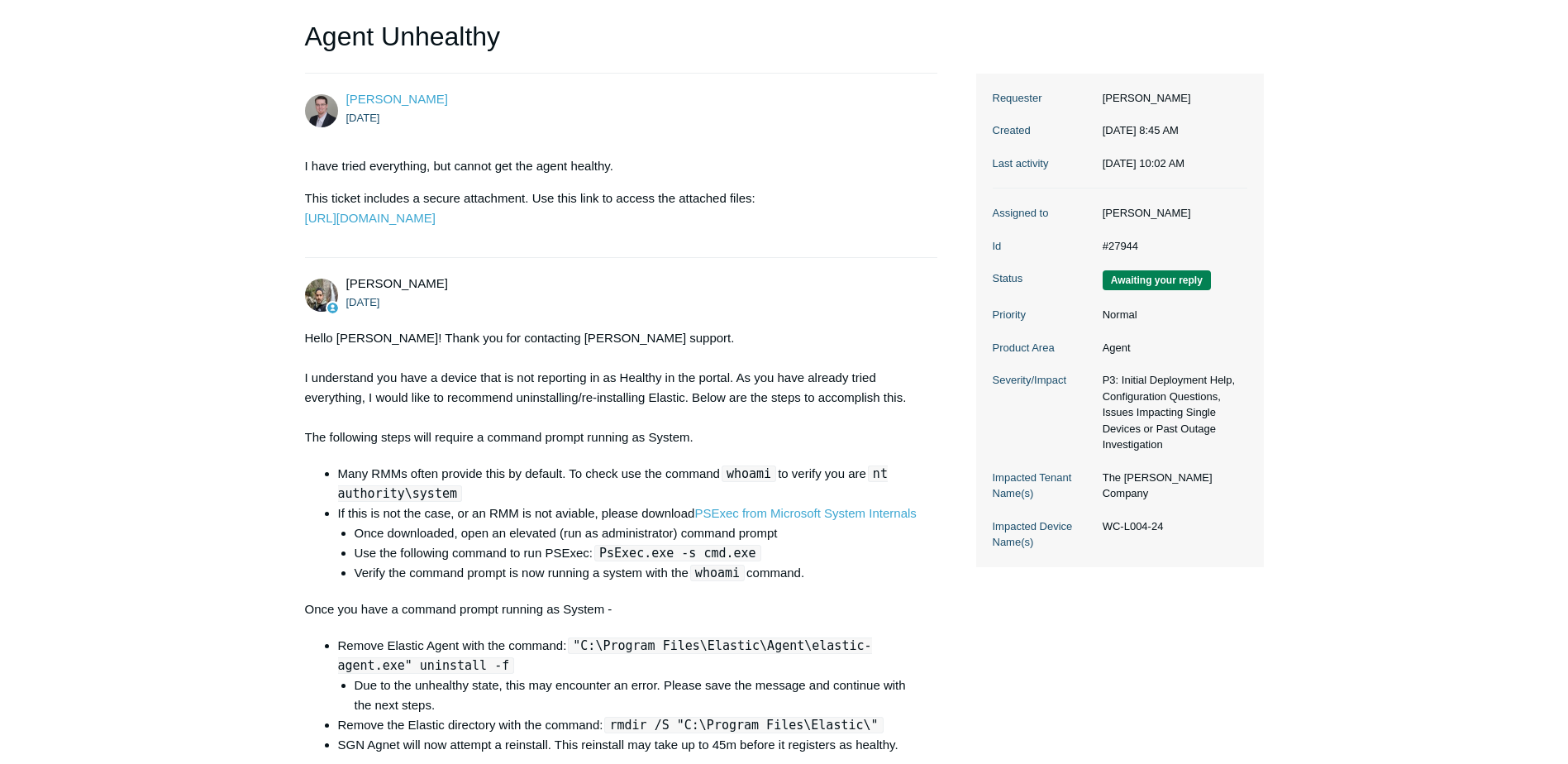
drag, startPoint x: 1176, startPoint y: 556, endPoint x: 1106, endPoint y: 560, distance: 70.1
click at [1106, 535] on dd "WC-L004-24" at bounding box center [1170, 527] width 153 height 17
copy dd "WC-L004-24"
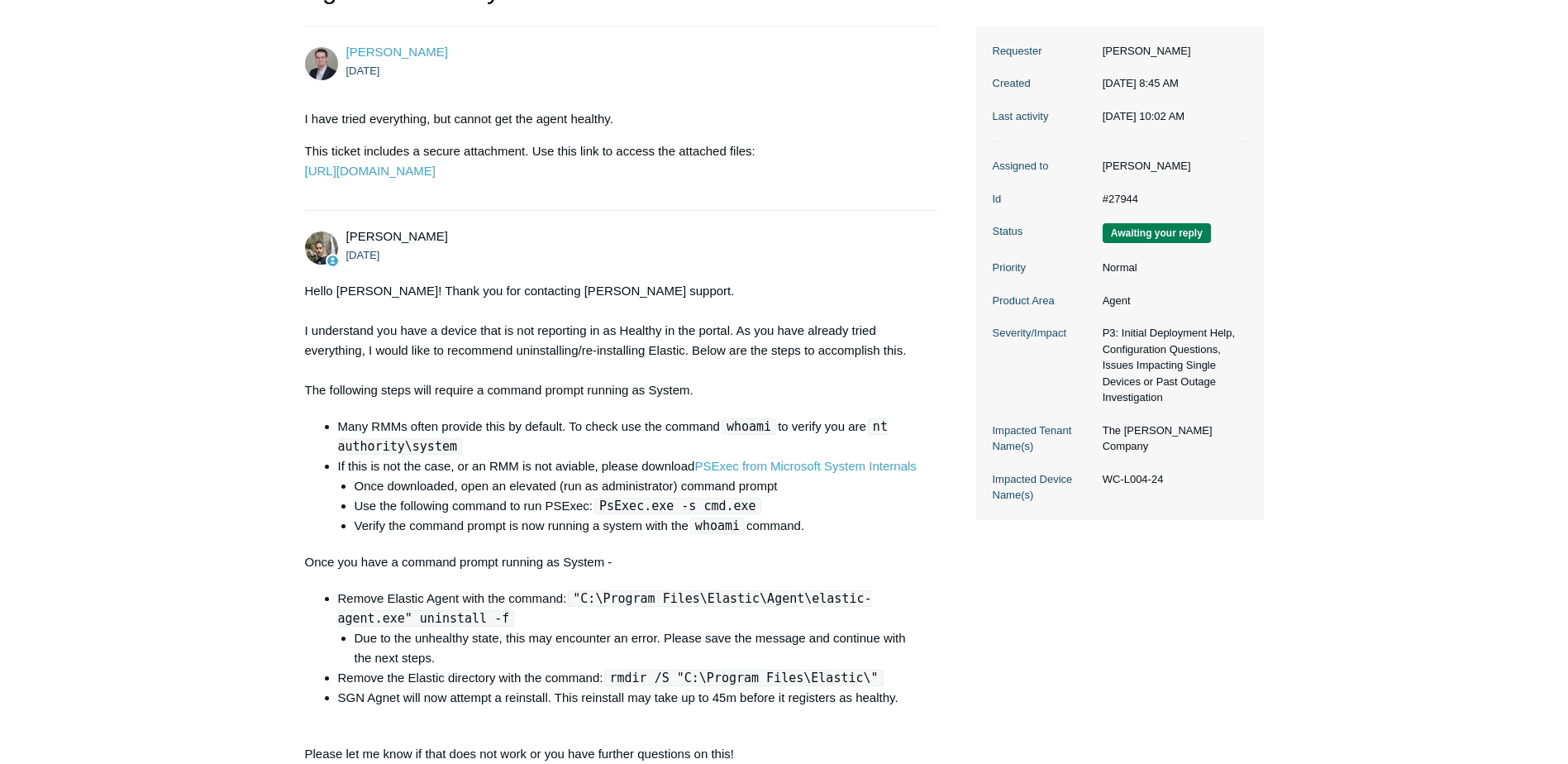
scroll to position [596, 0]
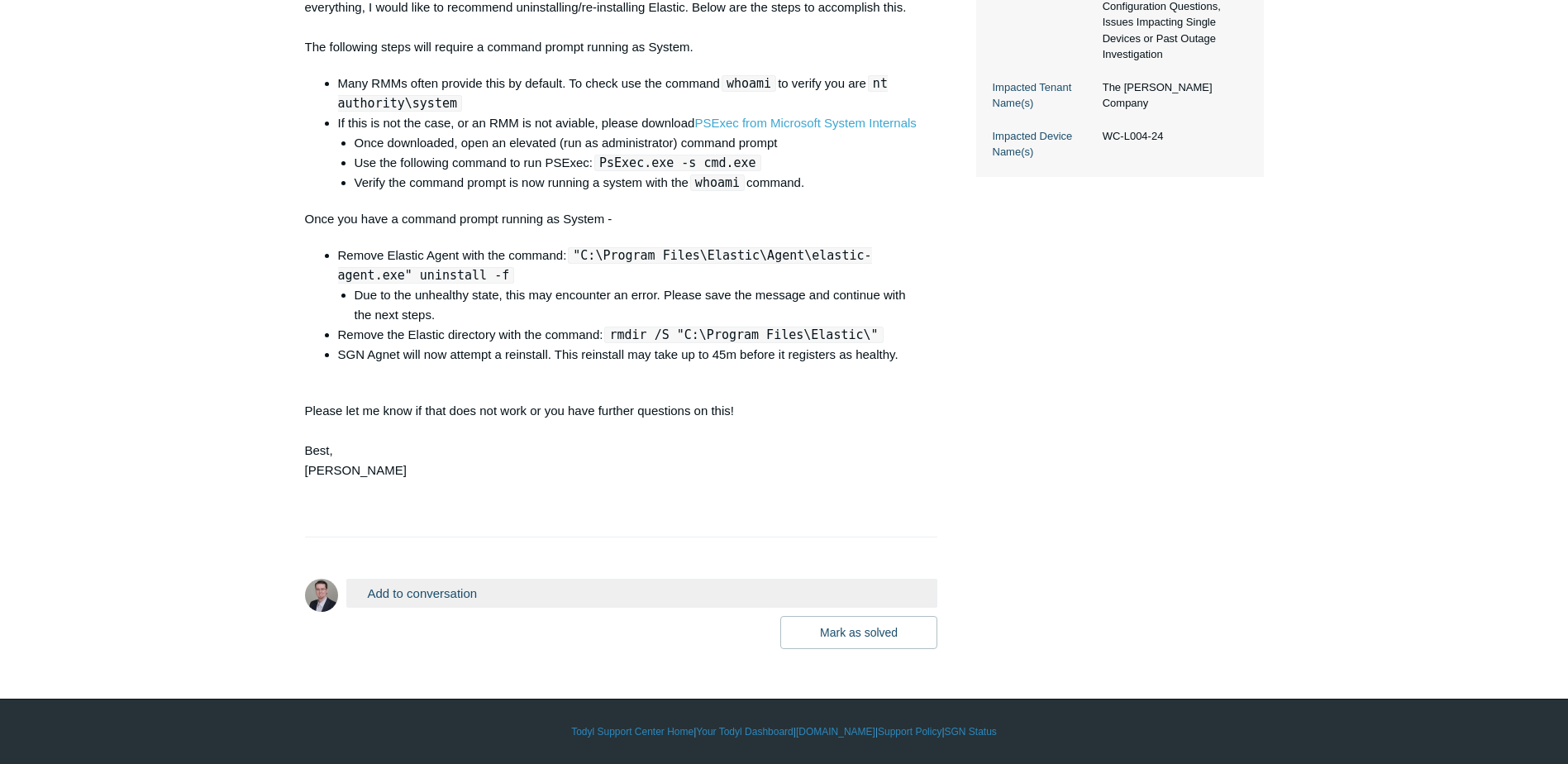
click at [516, 588] on button "Add to conversation" at bounding box center [642, 593] width 592 height 29
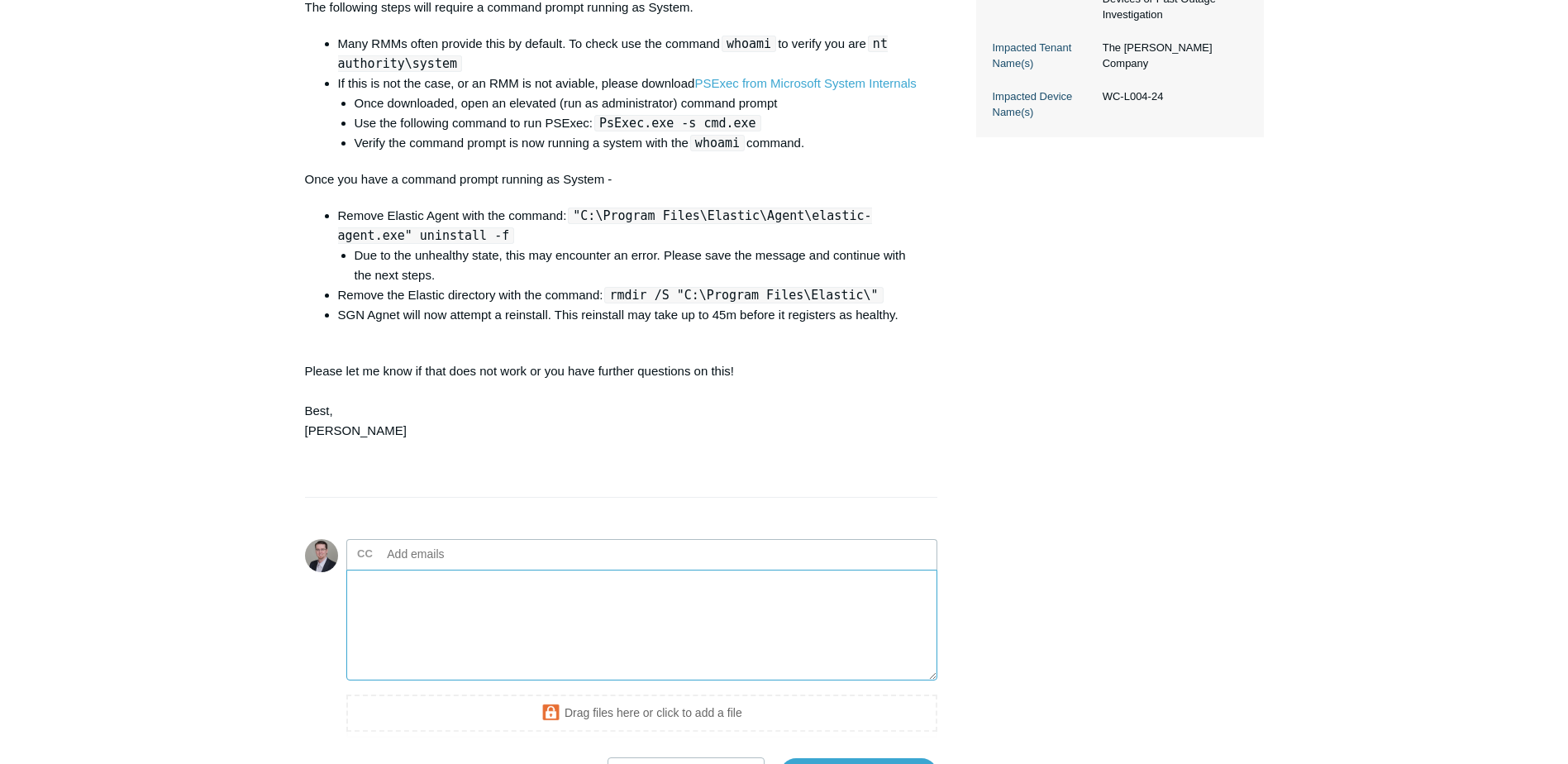
click at [466, 641] on textarea "Add your reply" at bounding box center [642, 626] width 592 height 112
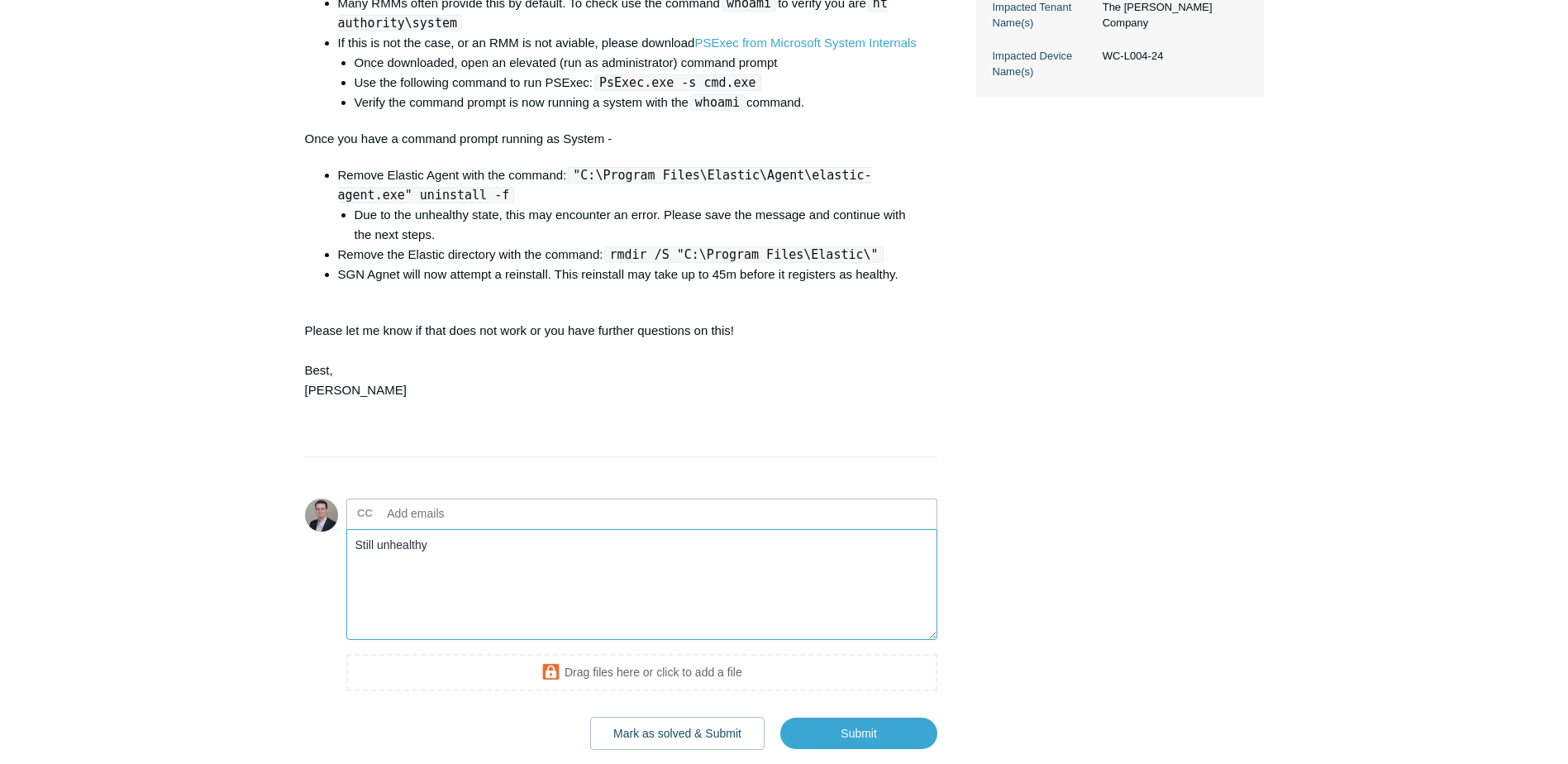
scroll to position [776, 0]
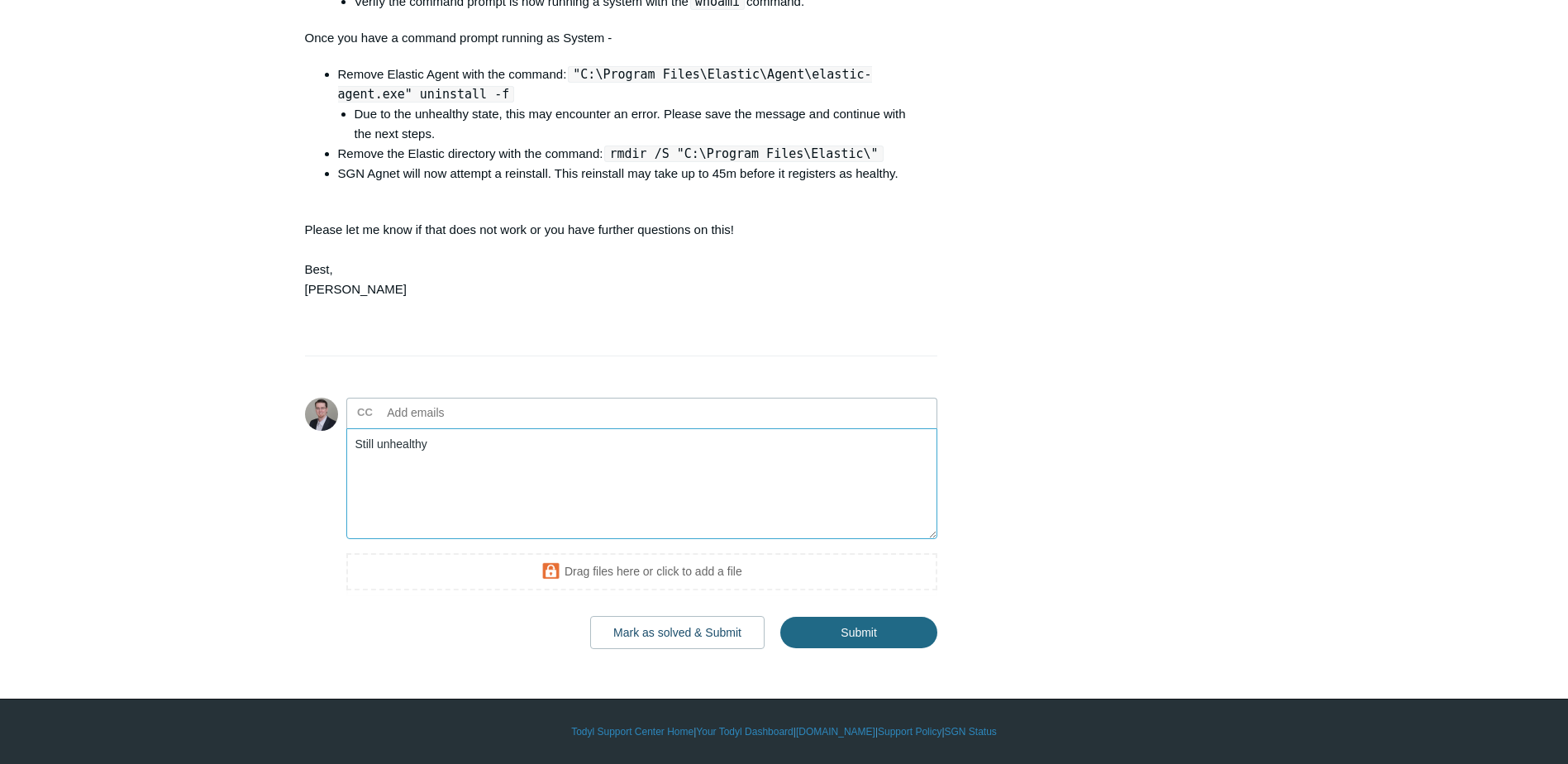
type textarea "Still unhealthy"
click at [873, 646] on input "Submit" at bounding box center [858, 633] width 157 height 33
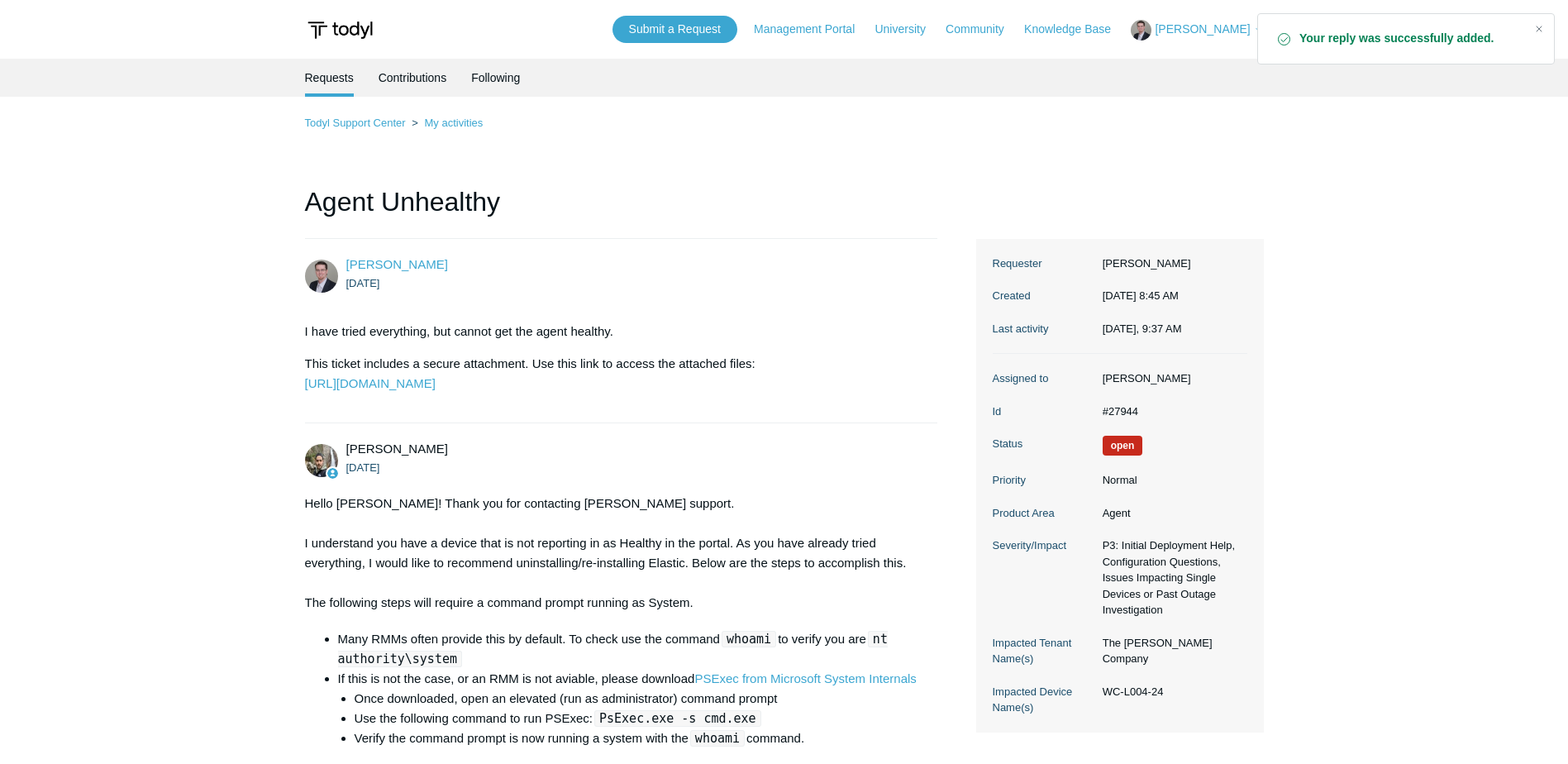
click at [1213, 26] on span "[PERSON_NAME]" at bounding box center [1202, 29] width 95 height 13
click at [1205, 67] on link "My Support Requests" at bounding box center [1211, 64] width 161 height 29
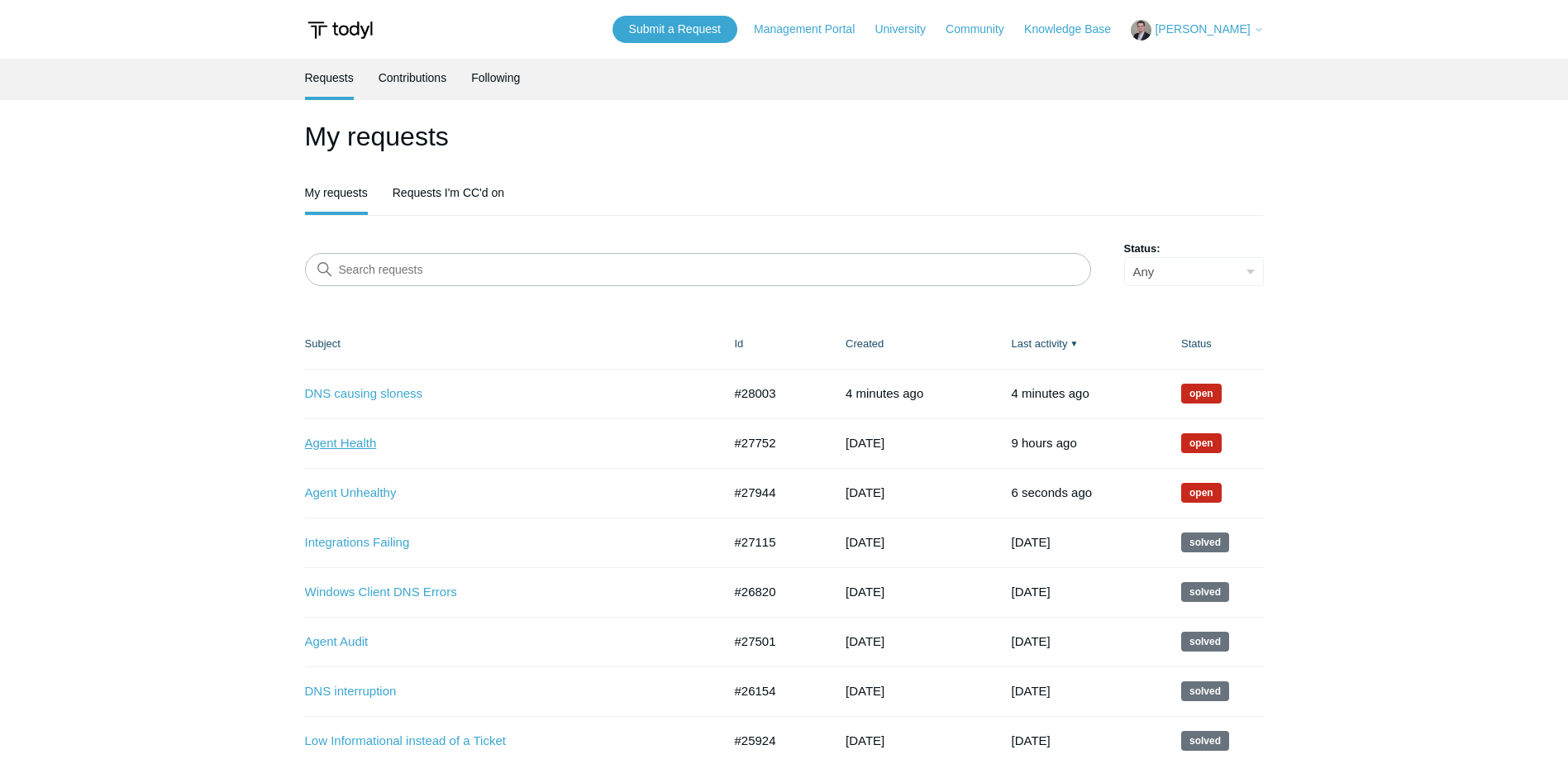
click at [341, 442] on link "Agent Health" at bounding box center [501, 443] width 393 height 19
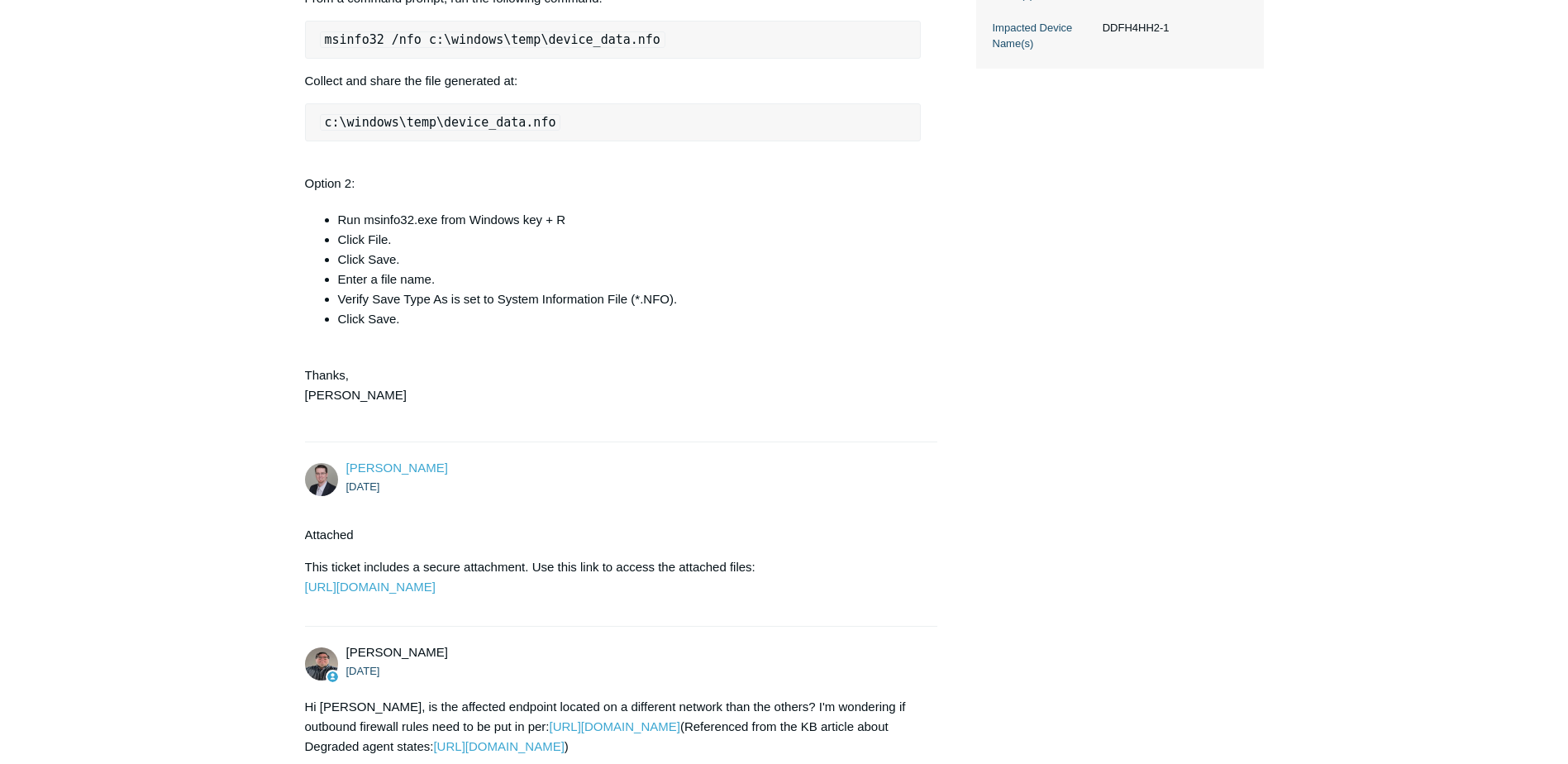
scroll to position [1311, 0]
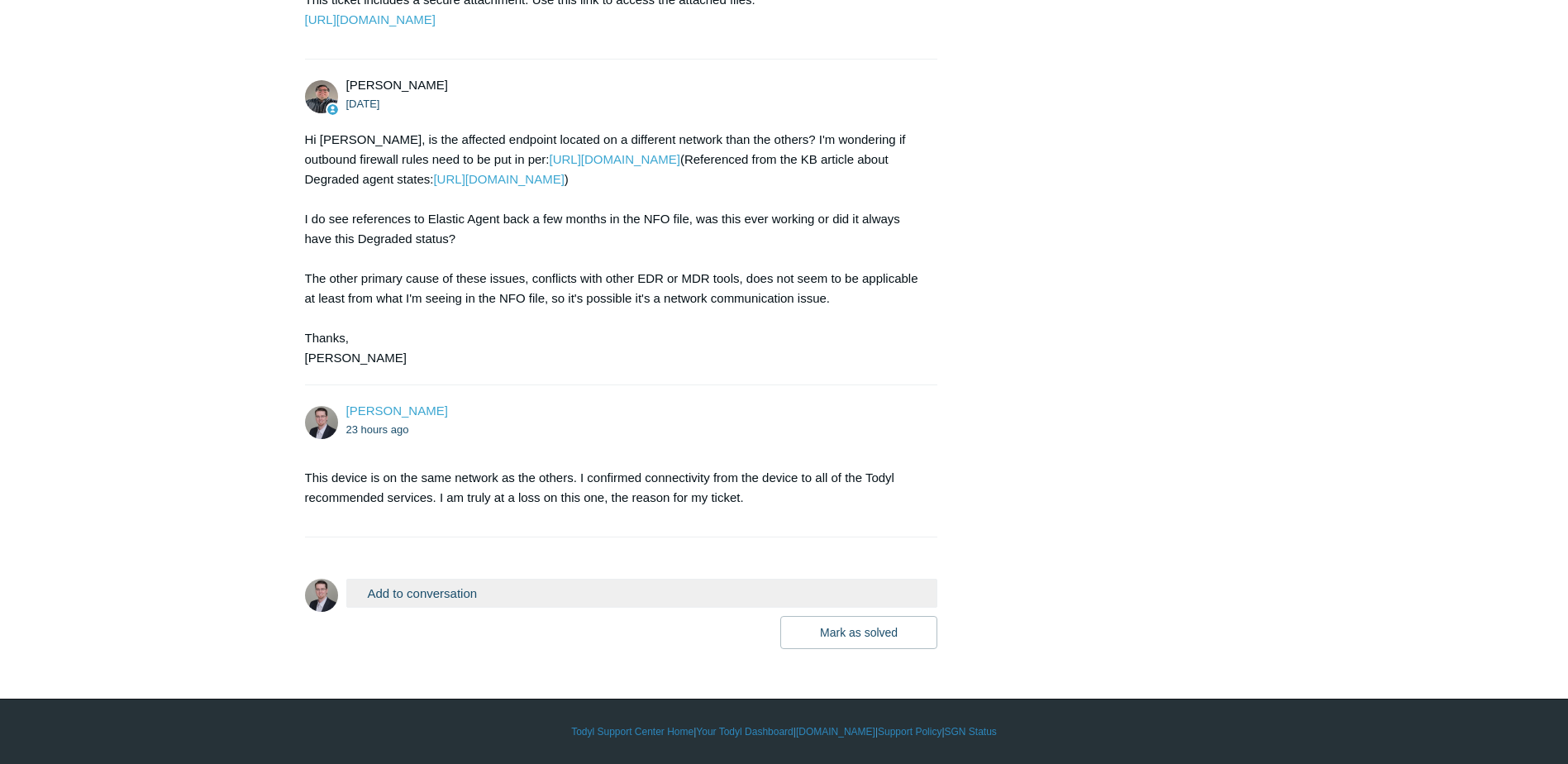
click at [456, 587] on button "Add to conversation" at bounding box center [642, 593] width 592 height 29
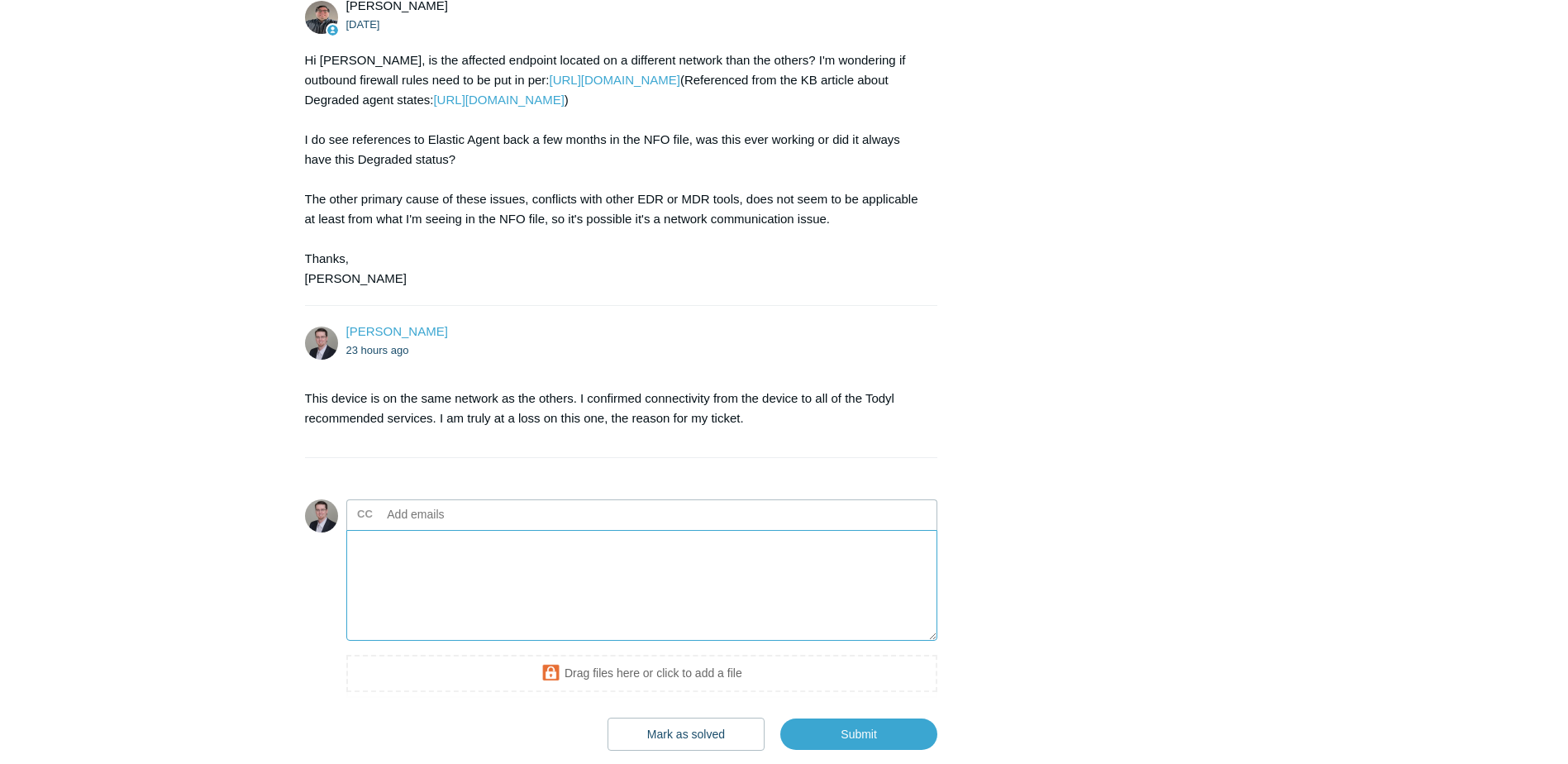
click at [423, 633] on textarea "Add your reply" at bounding box center [642, 586] width 592 height 112
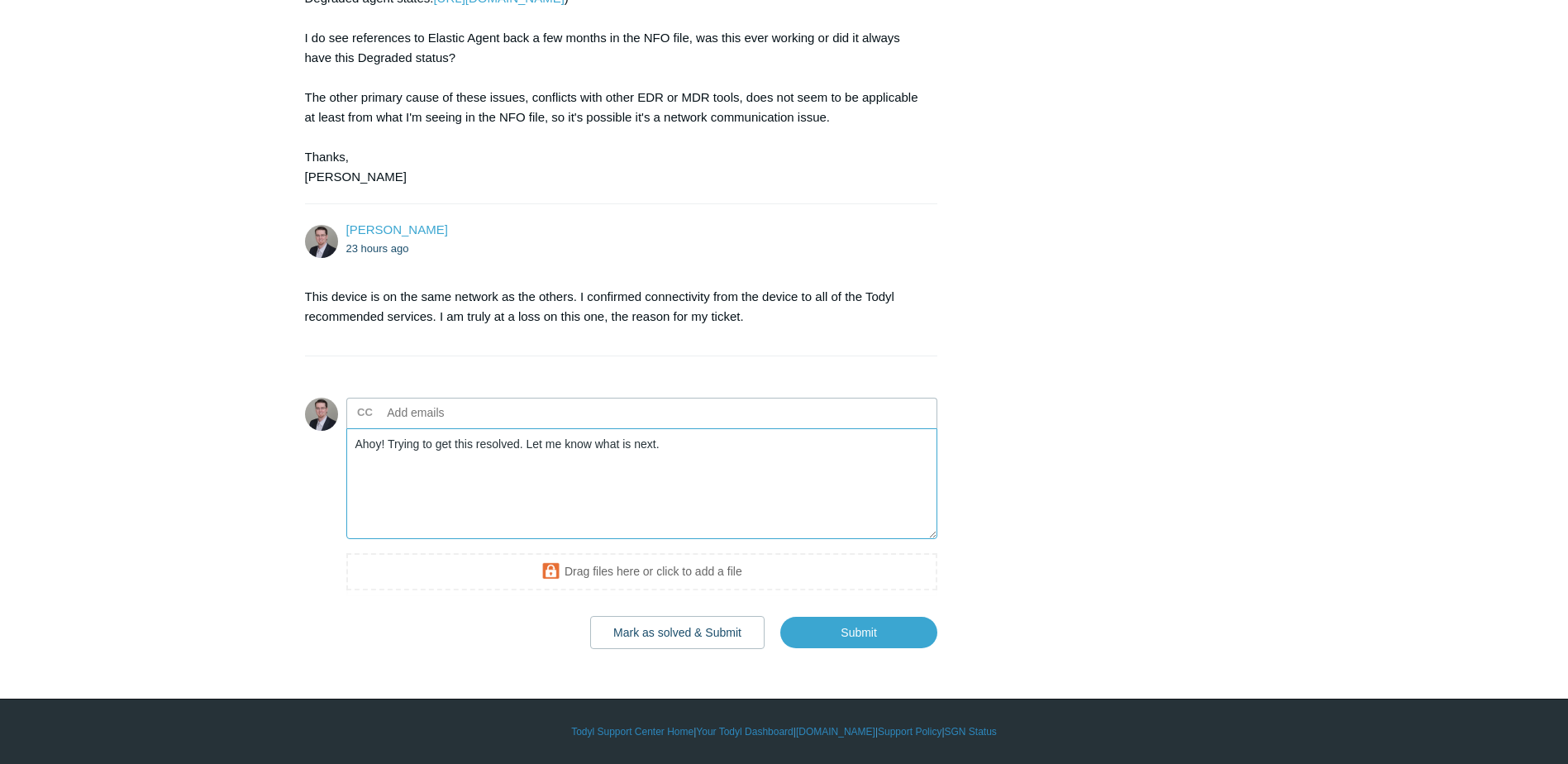
scroll to position [1492, 0]
type textarea "Ahoy! Trying to get this resolved. Let me know what is next."
click at [854, 626] on input "Submit" at bounding box center [858, 633] width 157 height 33
